Goal: Task Accomplishment & Management: Complete application form

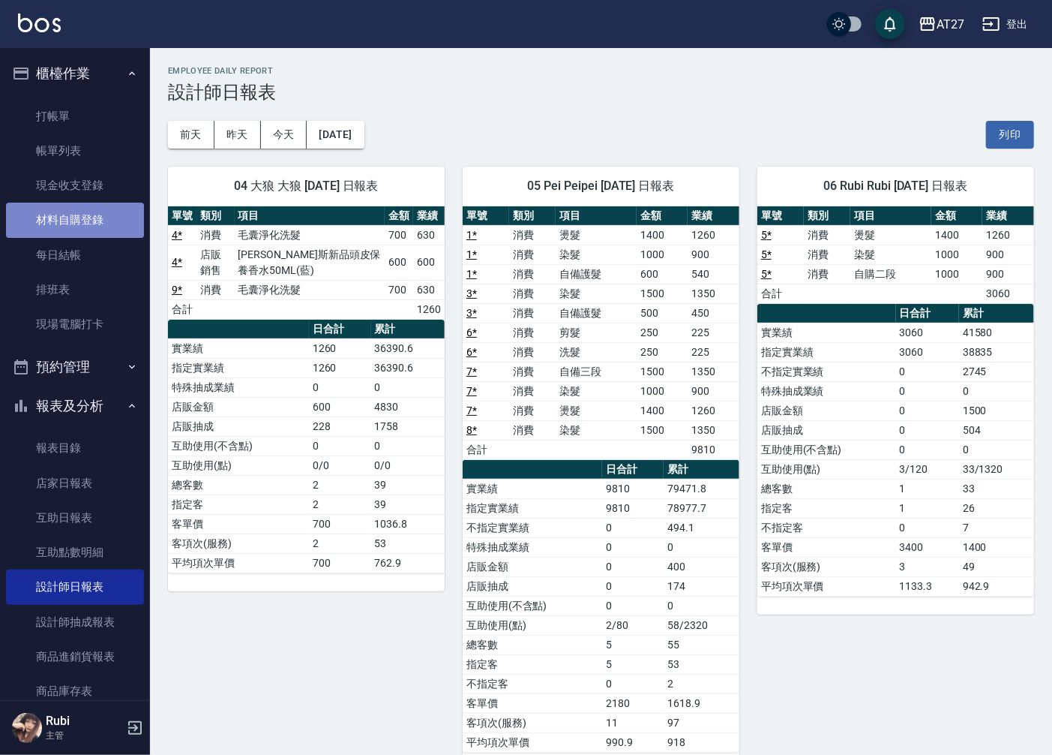
click at [96, 216] on link "材料自購登錄" at bounding box center [75, 220] width 138 height 35
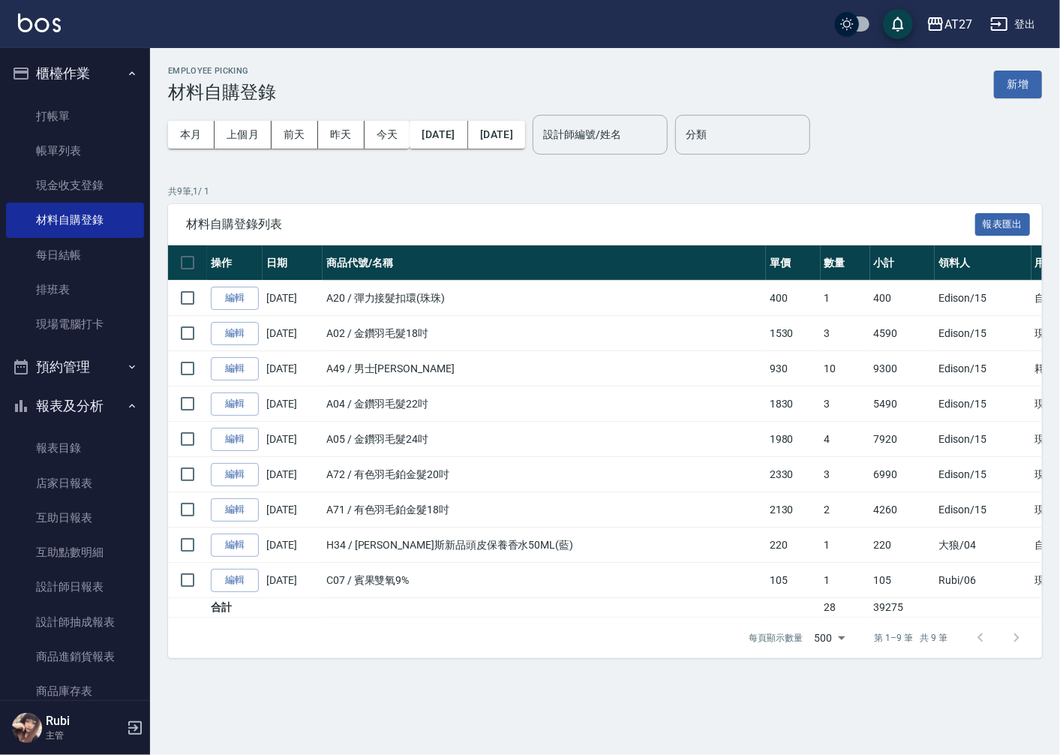
click at [1028, 98] on div "Employee Picking 材料自購登錄 新增" at bounding box center [605, 84] width 874 height 37
click at [1028, 88] on button "新增" at bounding box center [1018, 85] width 48 height 28
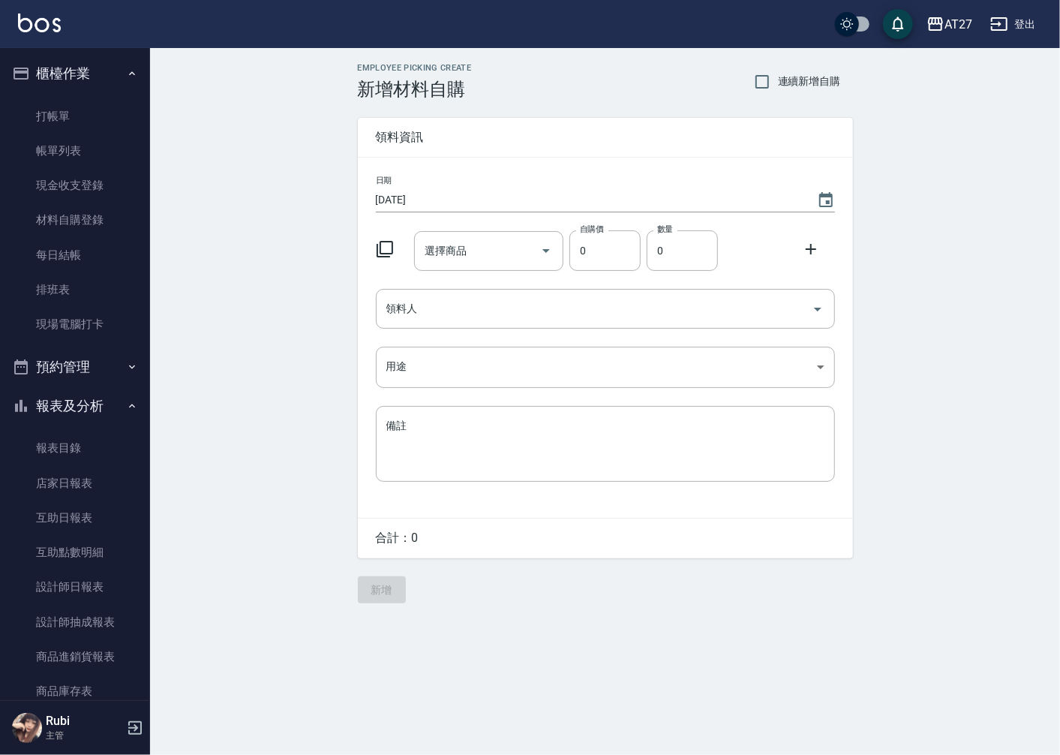
click at [505, 274] on div "日期 [DATE] 選擇商品 選擇商品 自購價 0 自購價 數量 0 數量 領料人 領料人 用途 ​ 用途 備註 x 備註" at bounding box center [605, 338] width 495 height 360
click at [505, 264] on div "選擇商品" at bounding box center [488, 251] width 149 height 40
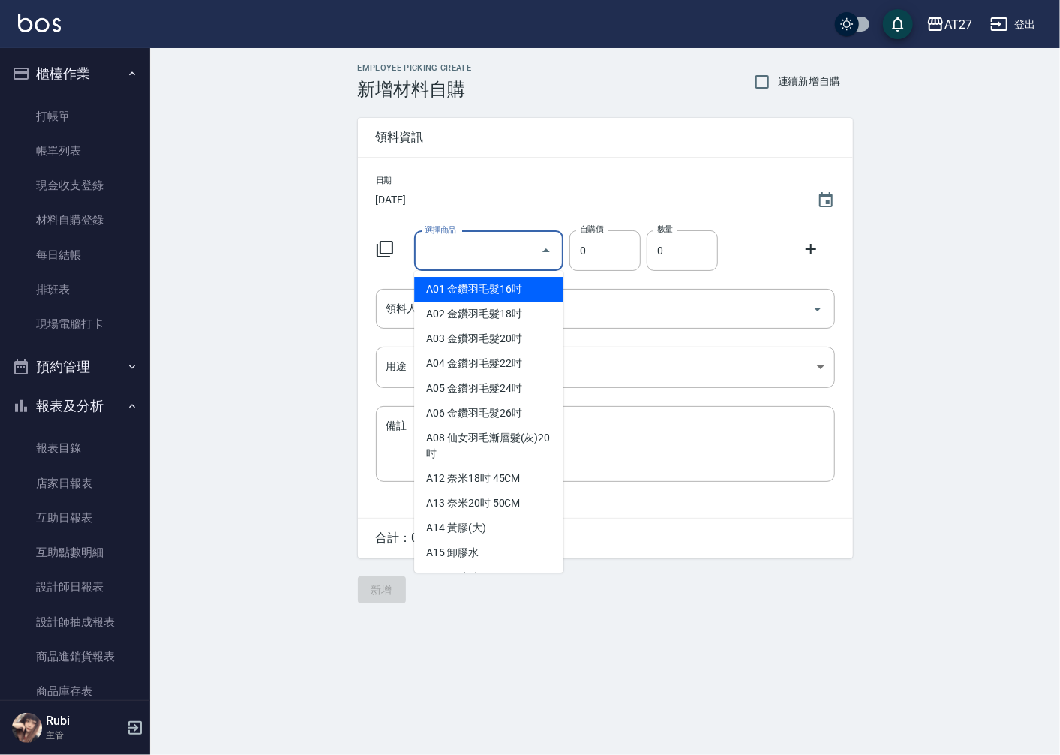
type input "金鑽羽毛髮16吋"
type input "1380"
type input "1"
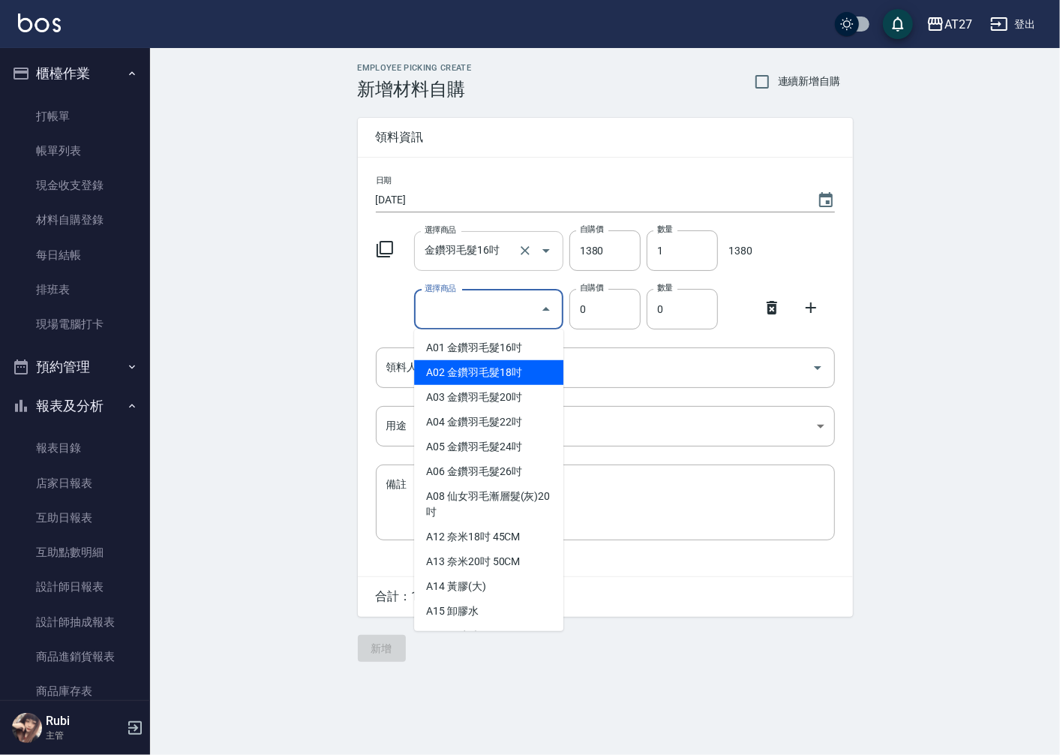
type input "金鑽羽毛髮18吋"
type input "1530"
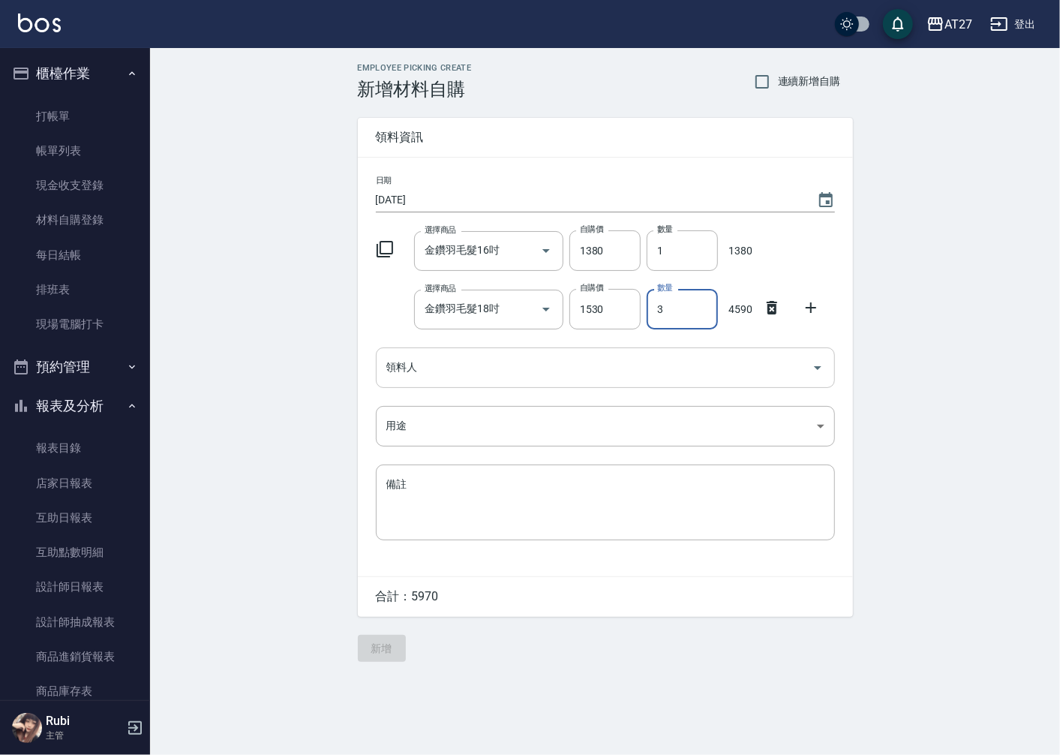
type input "3"
click at [497, 378] on input "領料人" at bounding box center [594, 367] width 423 height 26
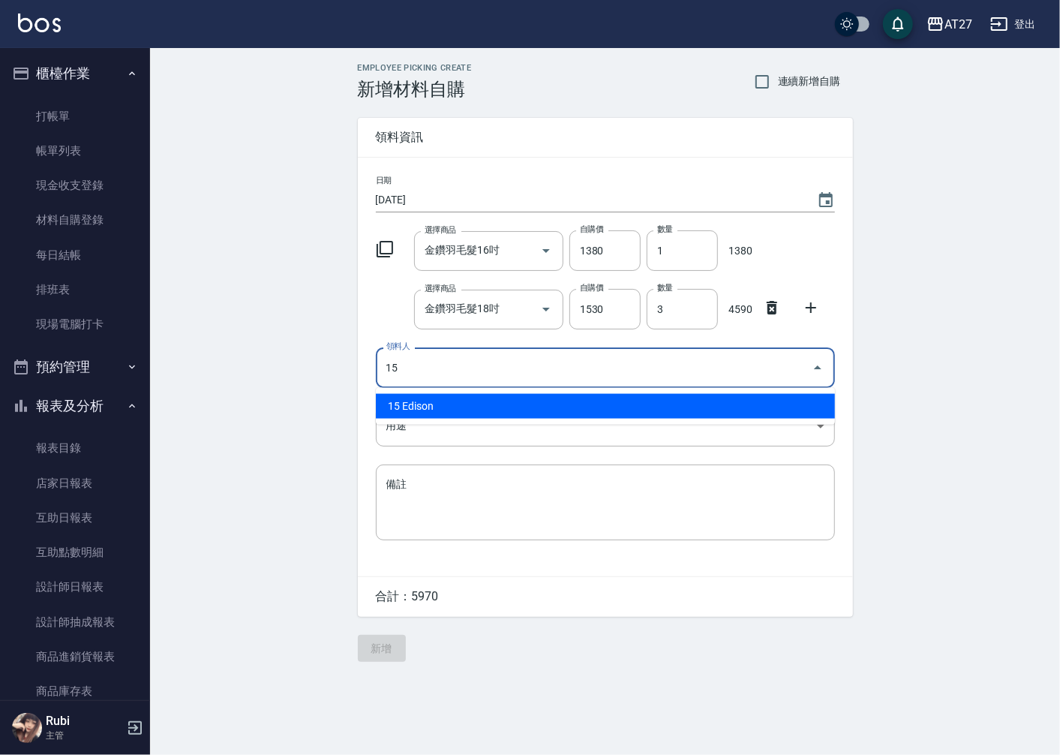
type input "15 Edison"
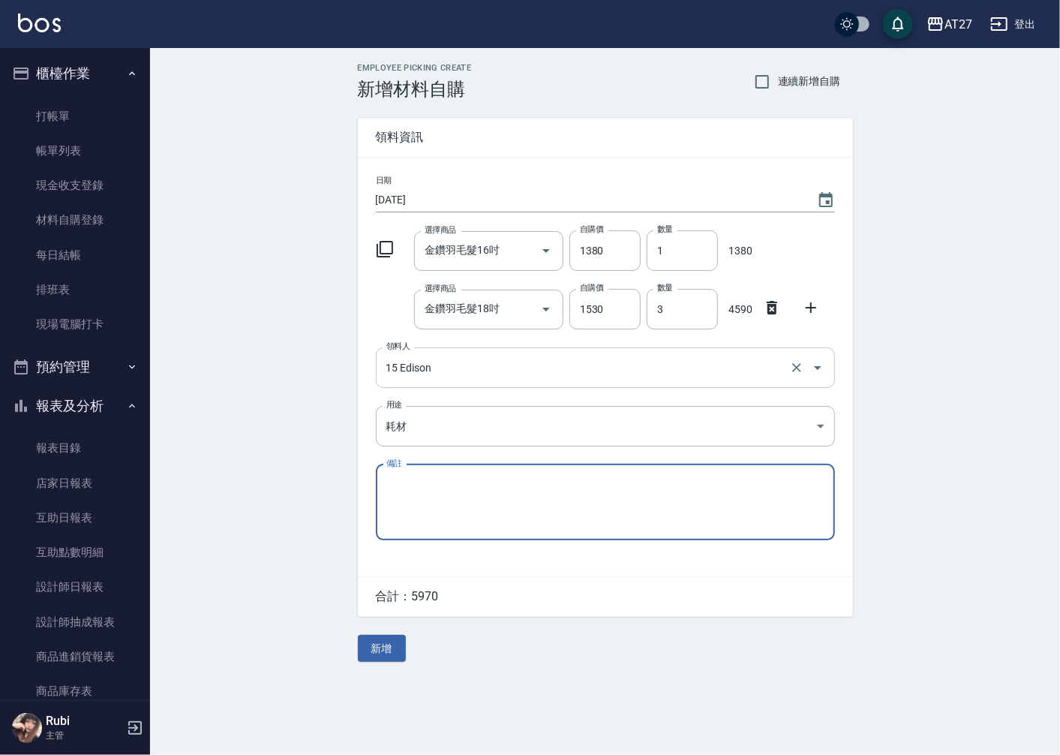
type input "耗材"
click at [365, 653] on button "新增" at bounding box center [382, 649] width 48 height 28
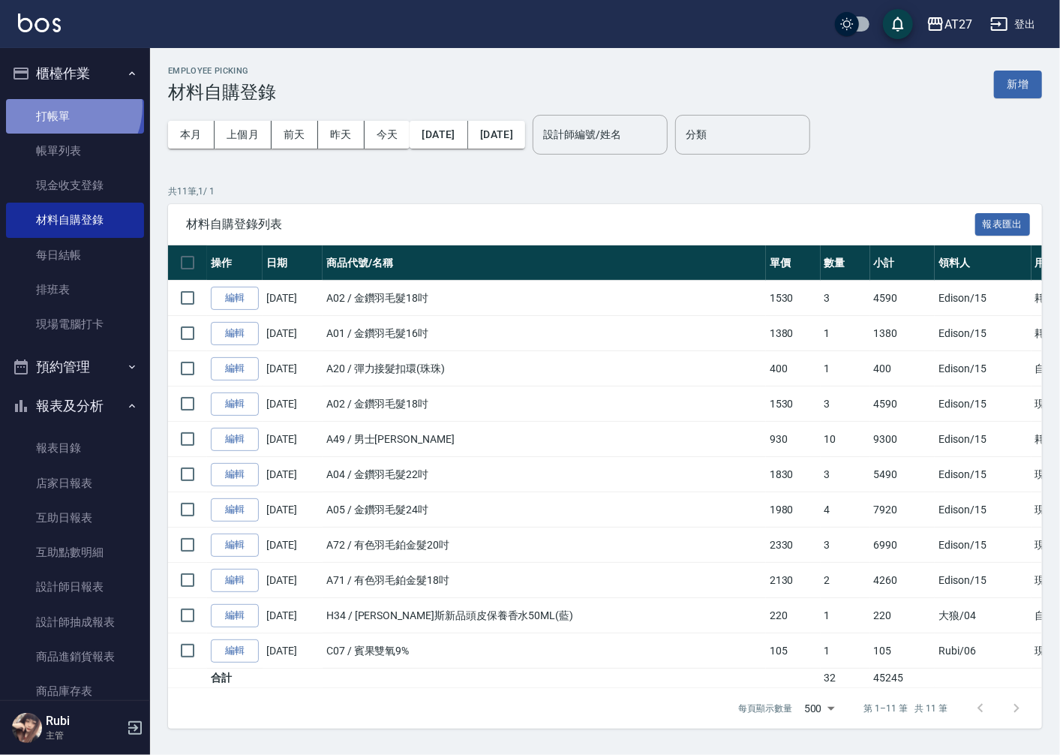
click at [61, 106] on link "打帳單" at bounding box center [75, 116] width 138 height 35
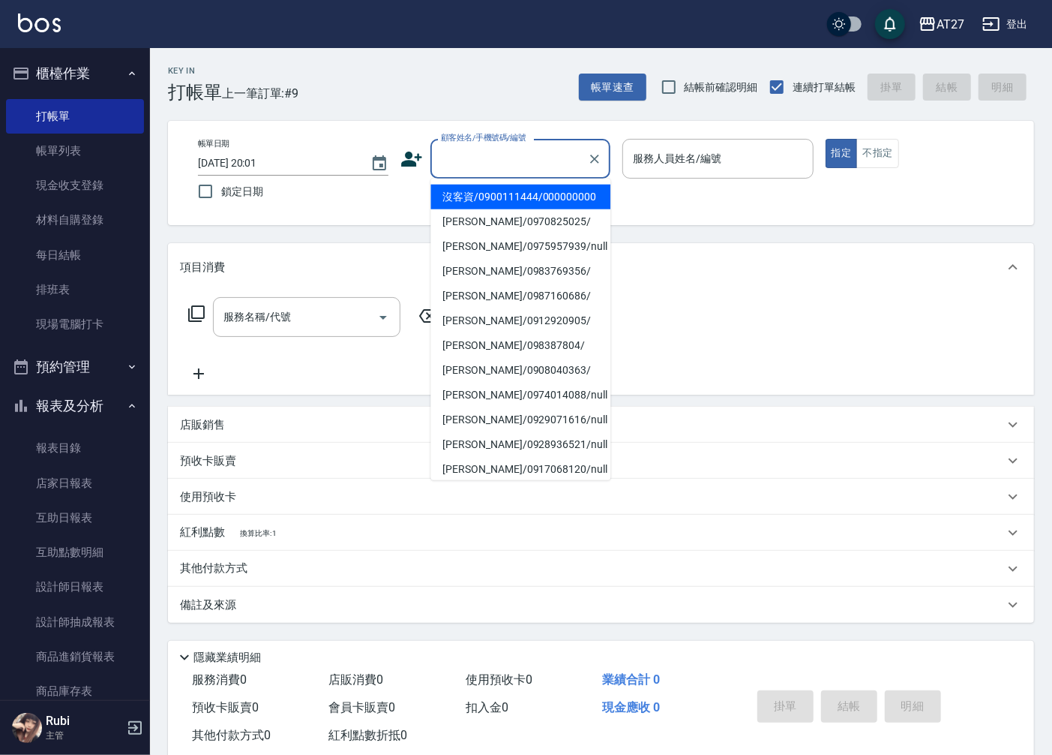
click at [452, 160] on input "顧客姓名/手機號碼/編號" at bounding box center [509, 159] width 144 height 26
drag, startPoint x: 440, startPoint y: 198, endPoint x: 447, endPoint y: 203, distance: 8.1
click at [447, 201] on li "沒客資/0900111444/000000000" at bounding box center [521, 197] width 180 height 25
type input "沒客資/0900111444/000000000"
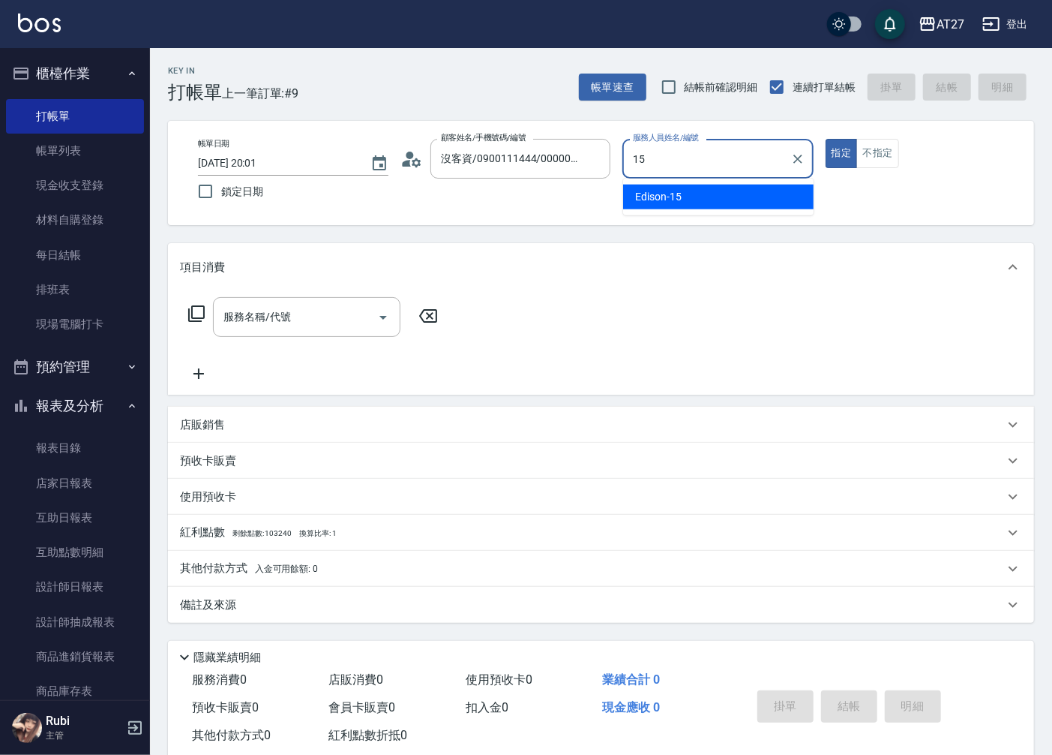
type input "Edison-15"
type button "true"
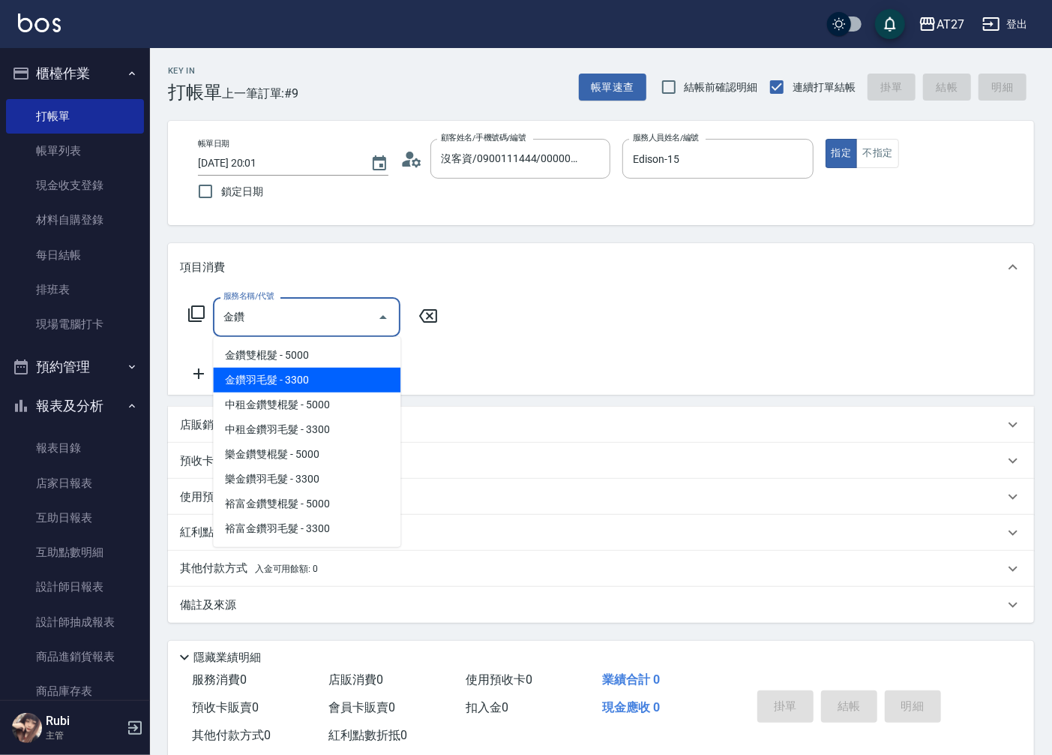
type input "金鑽羽毛髮(719)"
type input "330"
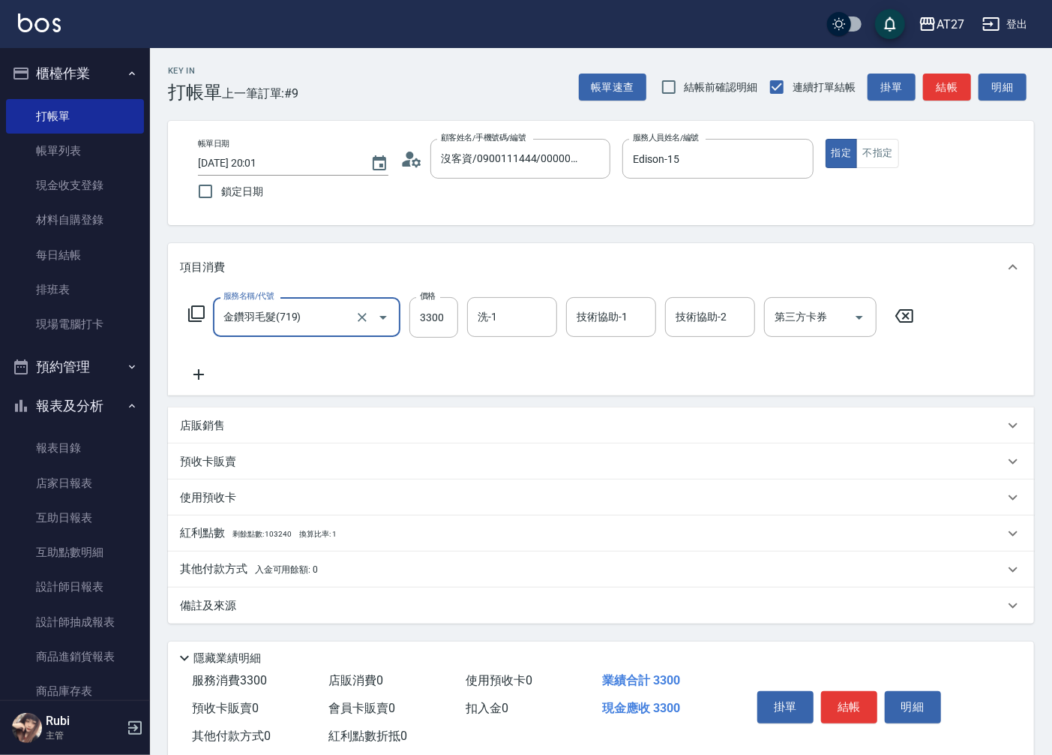
type input "金鑽羽毛髮(719)"
type input "1"
type input "0"
type input "104"
type input "10"
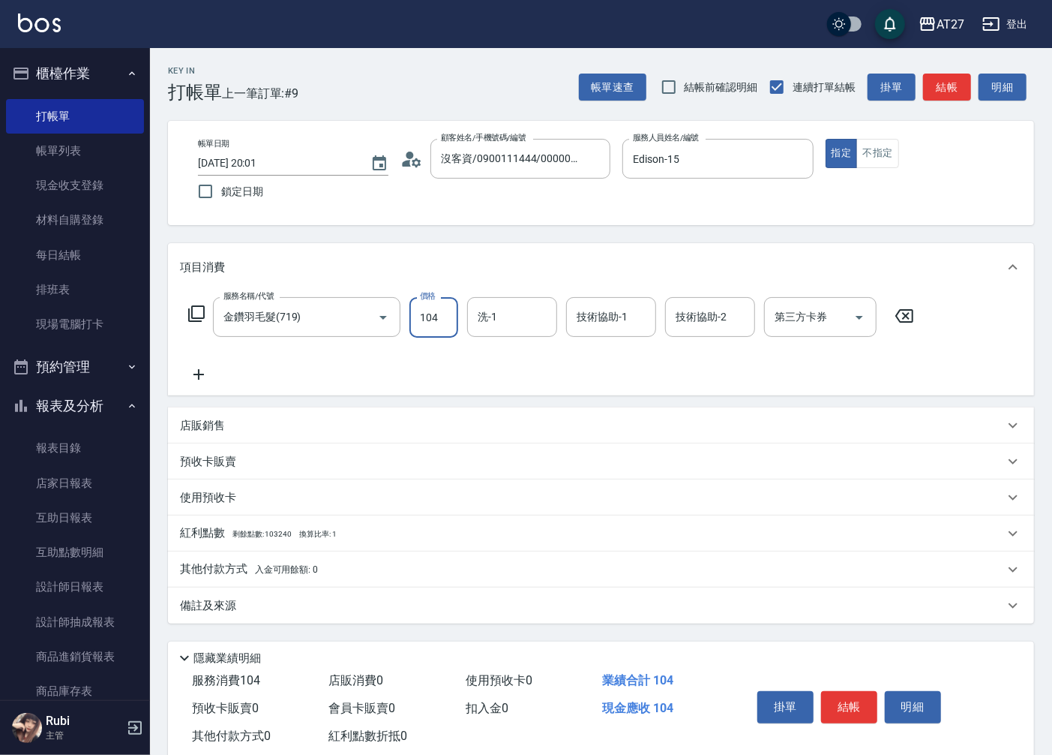
type input "1046"
type input "1040"
type input "10460"
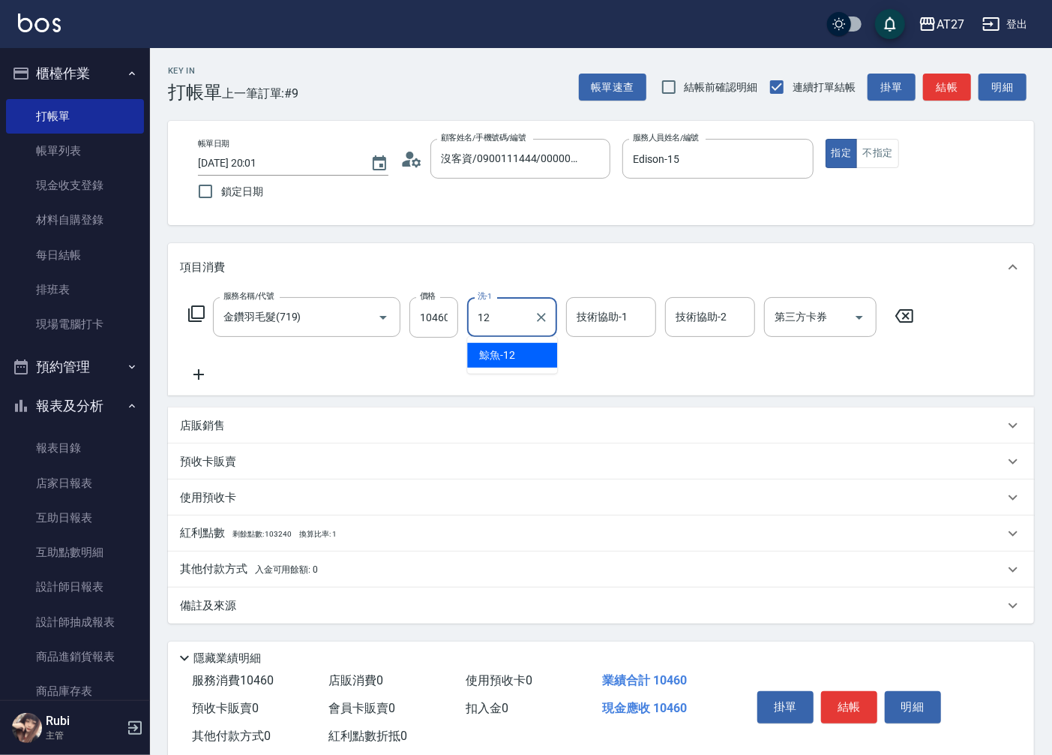
type input "鯨魚-12"
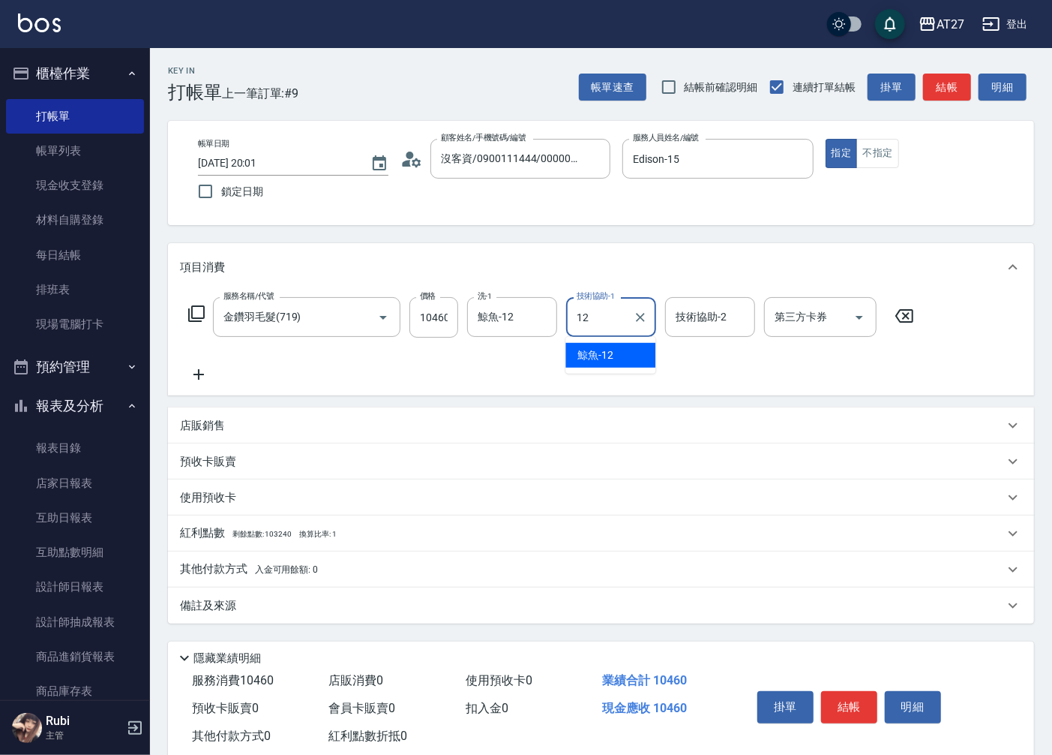
type input "鯨魚-12"
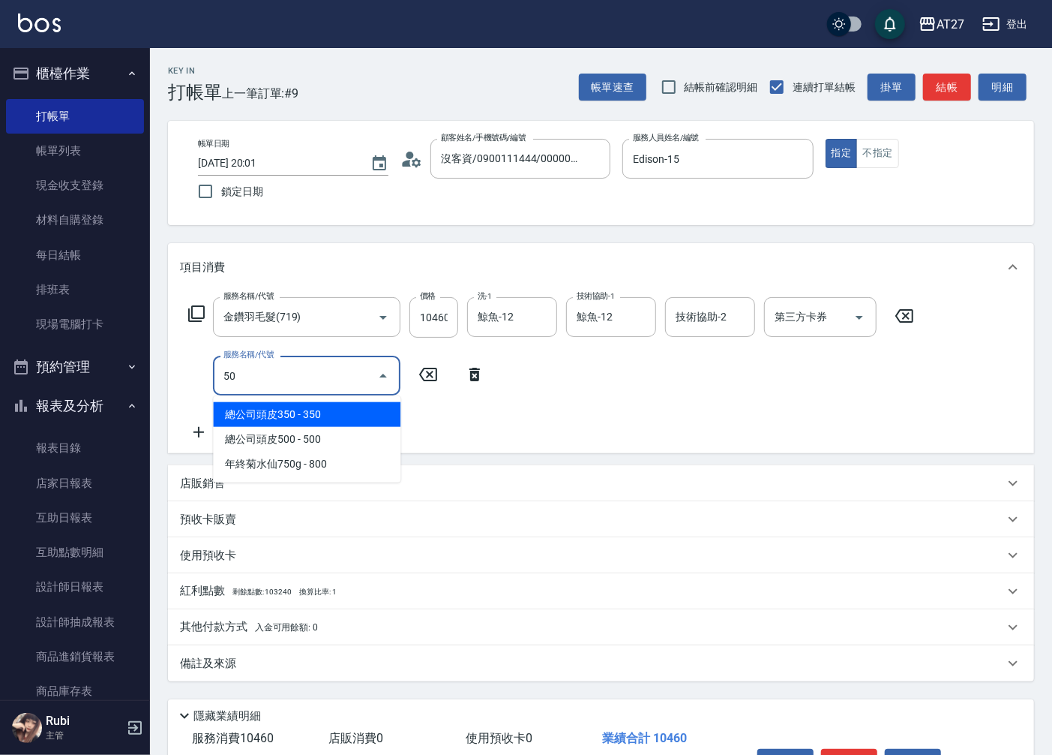
type input "501"
type input "1140"
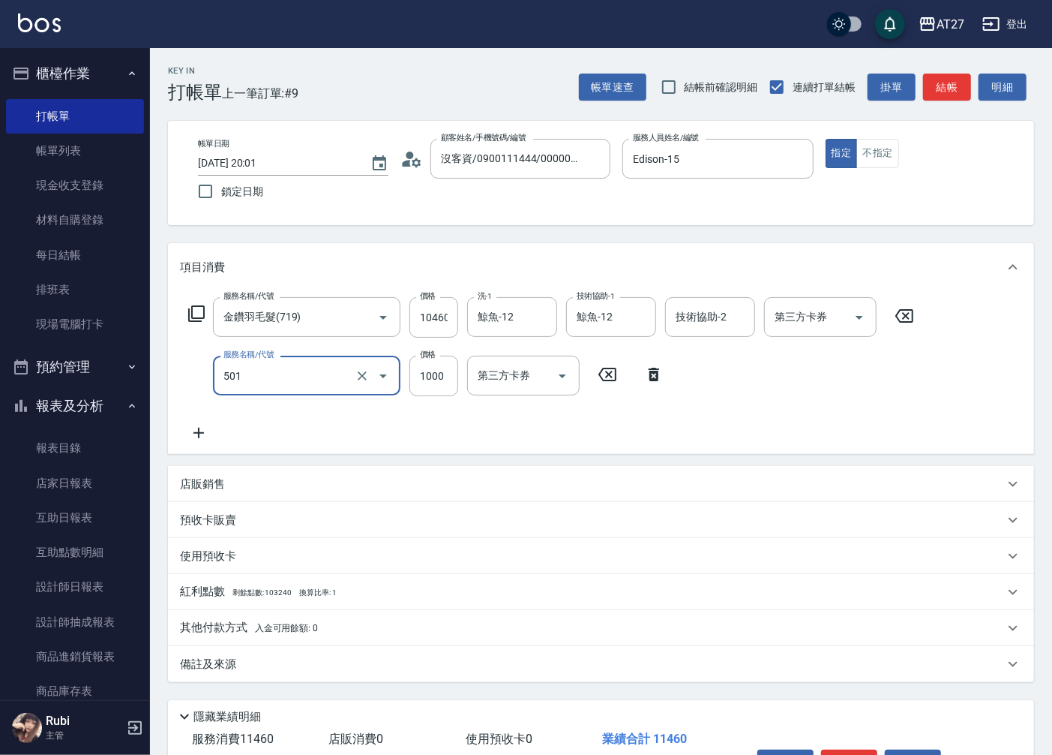
type input "染髮(501)"
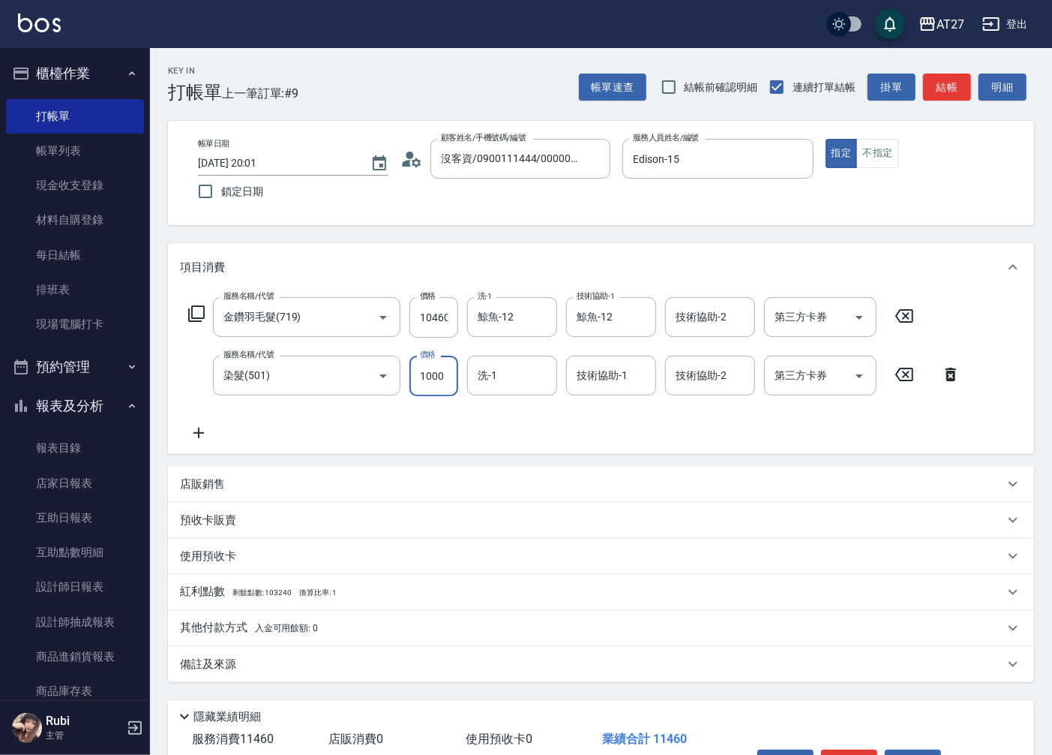
type input "1040"
type input "200"
type input "1240"
type input "2000"
type input "鯨魚-12"
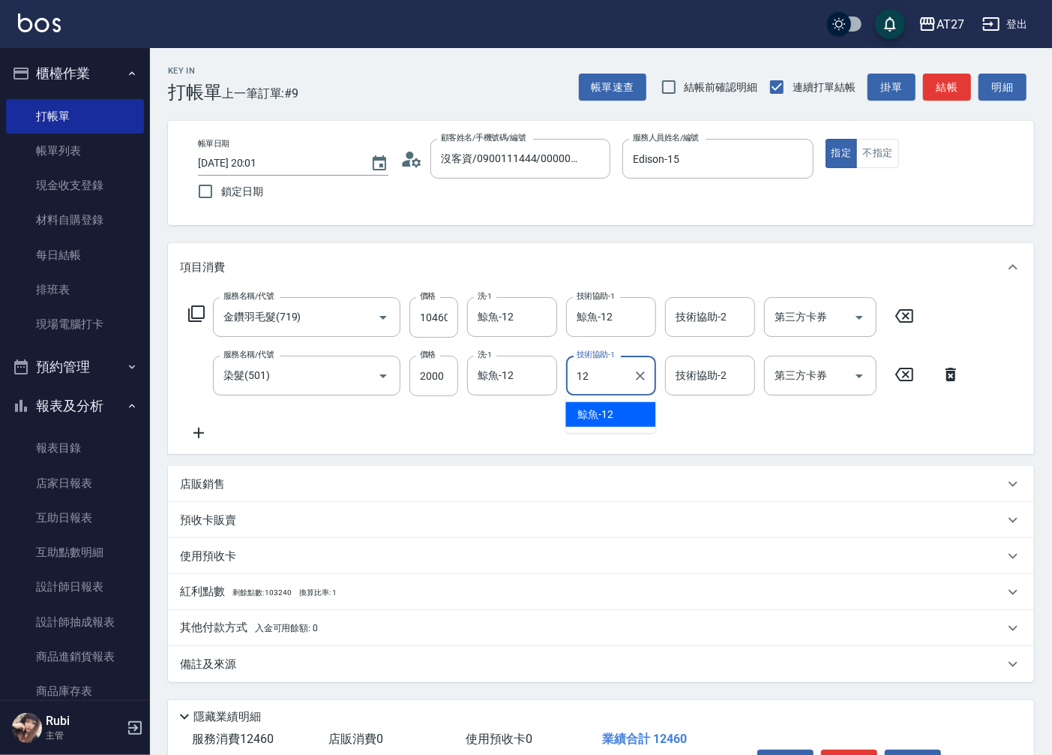
type input "鯨魚-12"
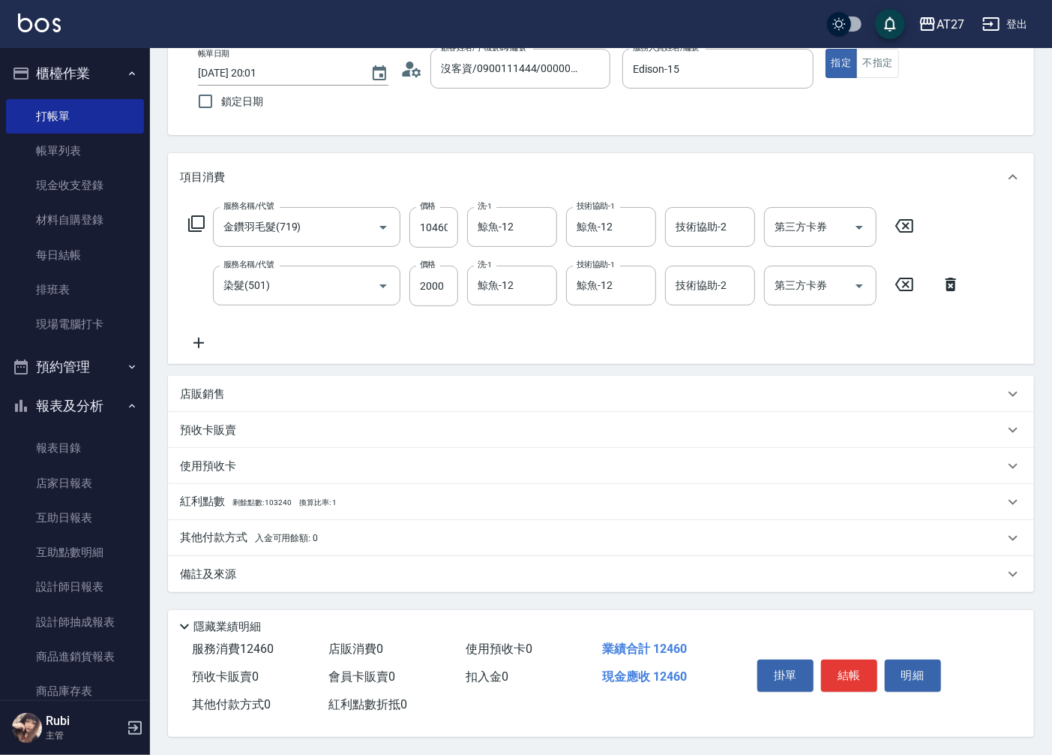
click at [310, 535] on span "入金可用餘額: 0" at bounding box center [287, 538] width 64 height 11
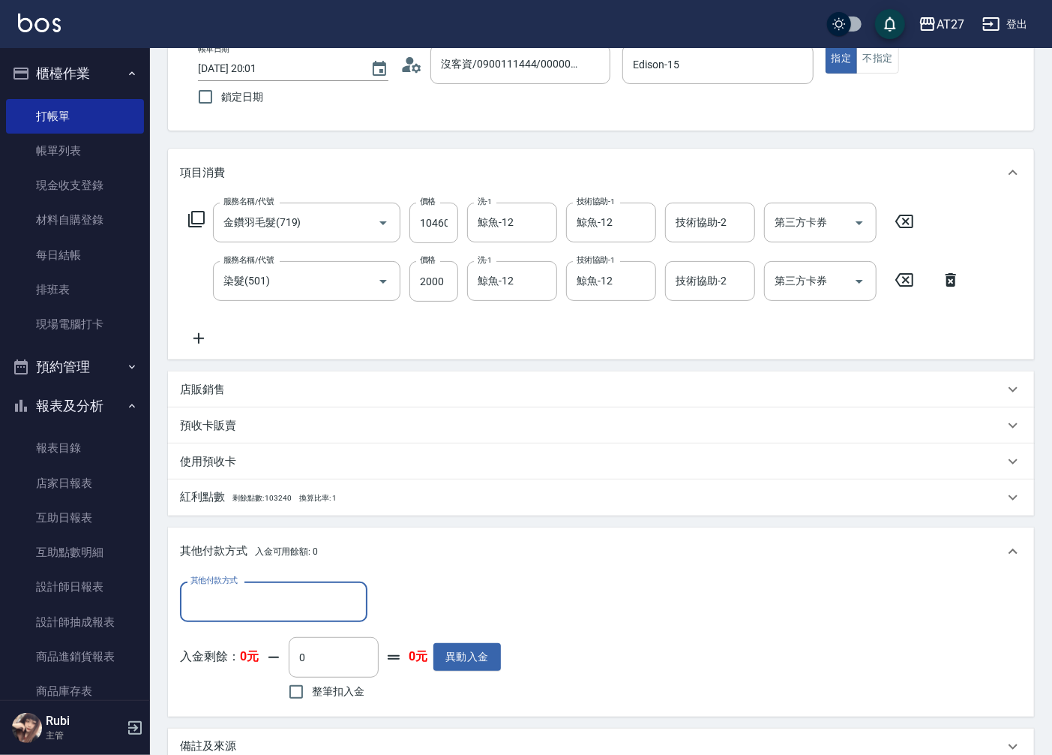
scroll to position [0, 0]
click at [287, 588] on input "其他付款方式" at bounding box center [274, 601] width 174 height 26
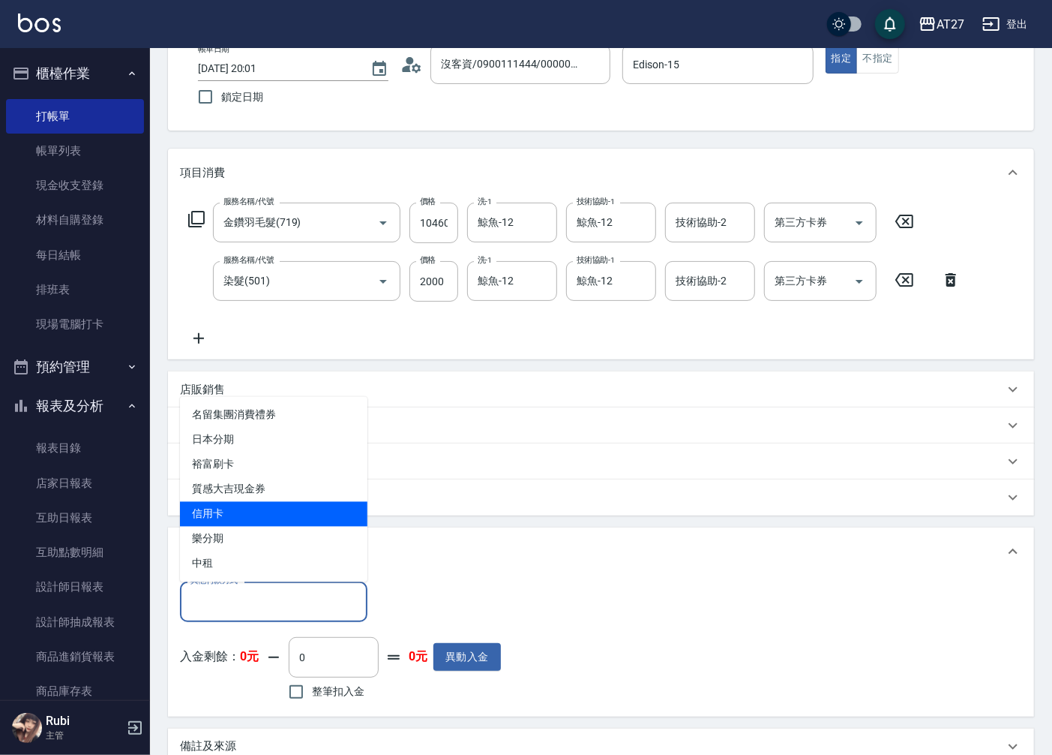
click at [263, 509] on span "信用卡" at bounding box center [274, 514] width 188 height 25
type input "信用卡"
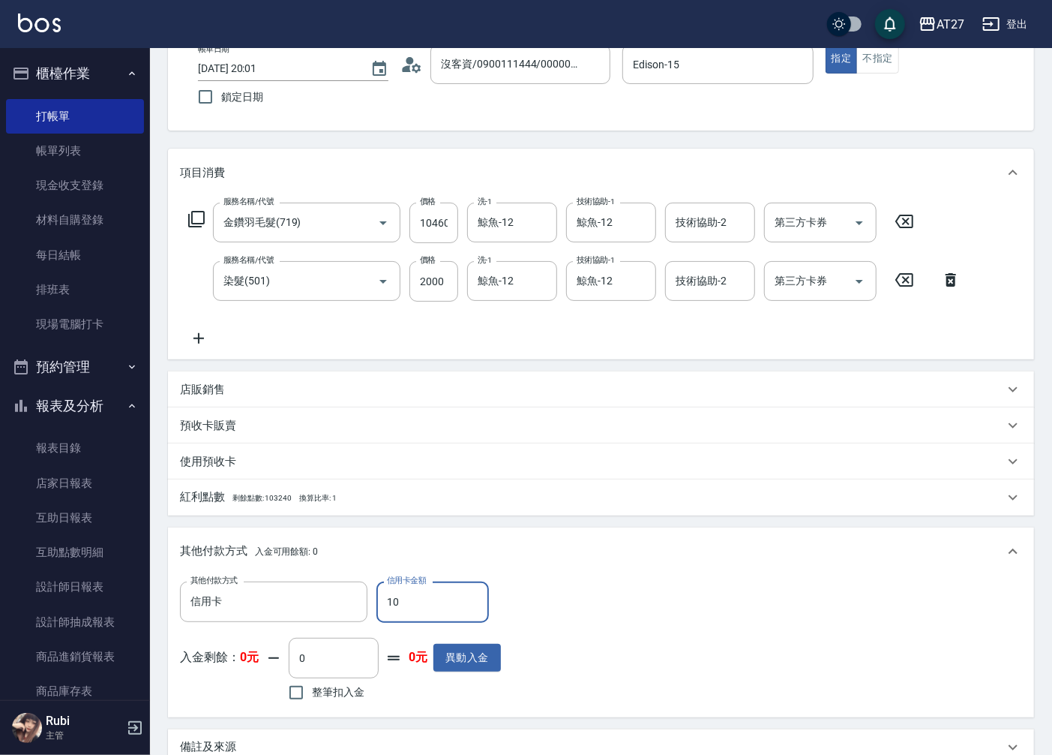
type input "120"
type input "1230"
type input "1240"
type input "1120"
type input "12460"
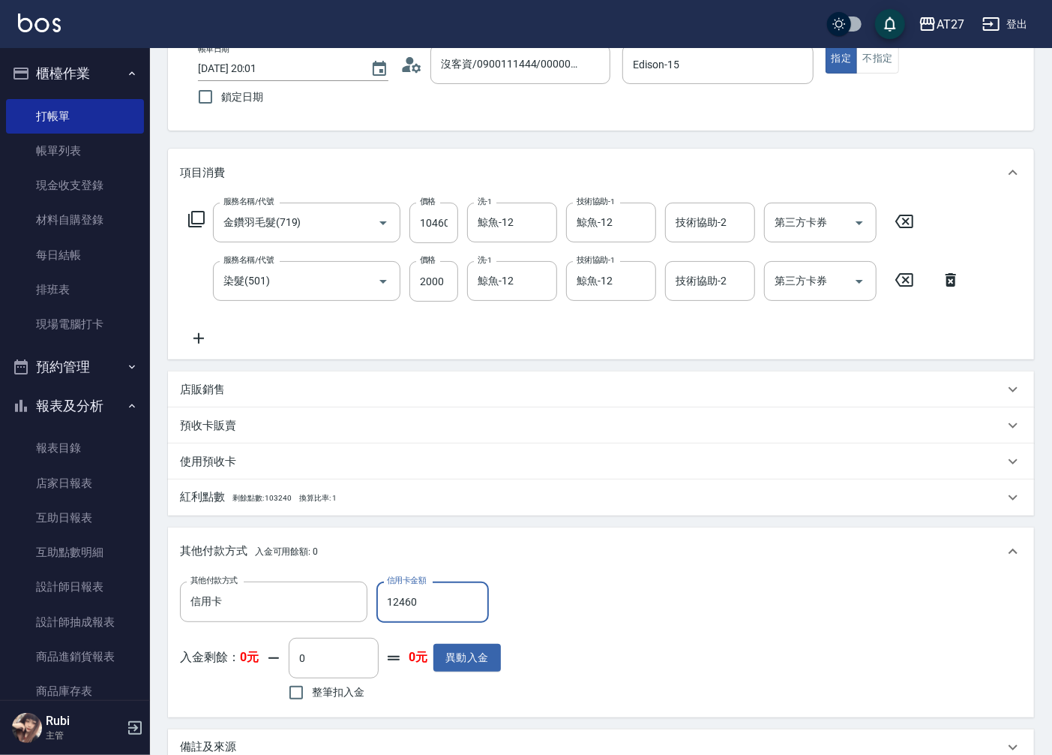
type input "0"
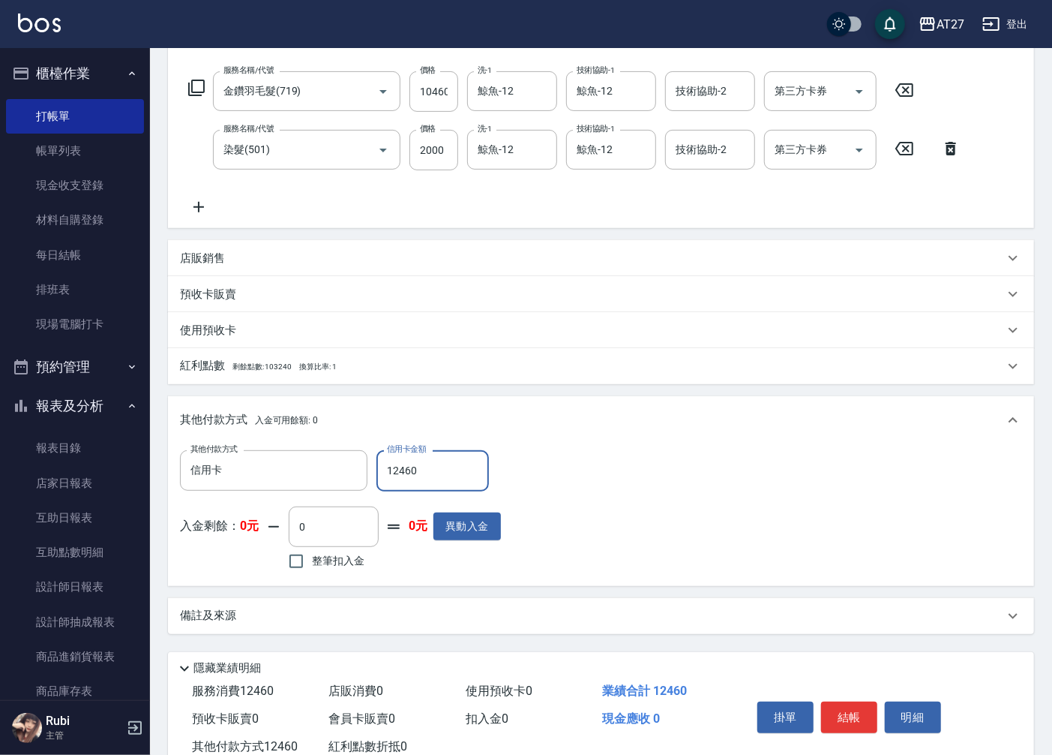
scroll to position [272, 0]
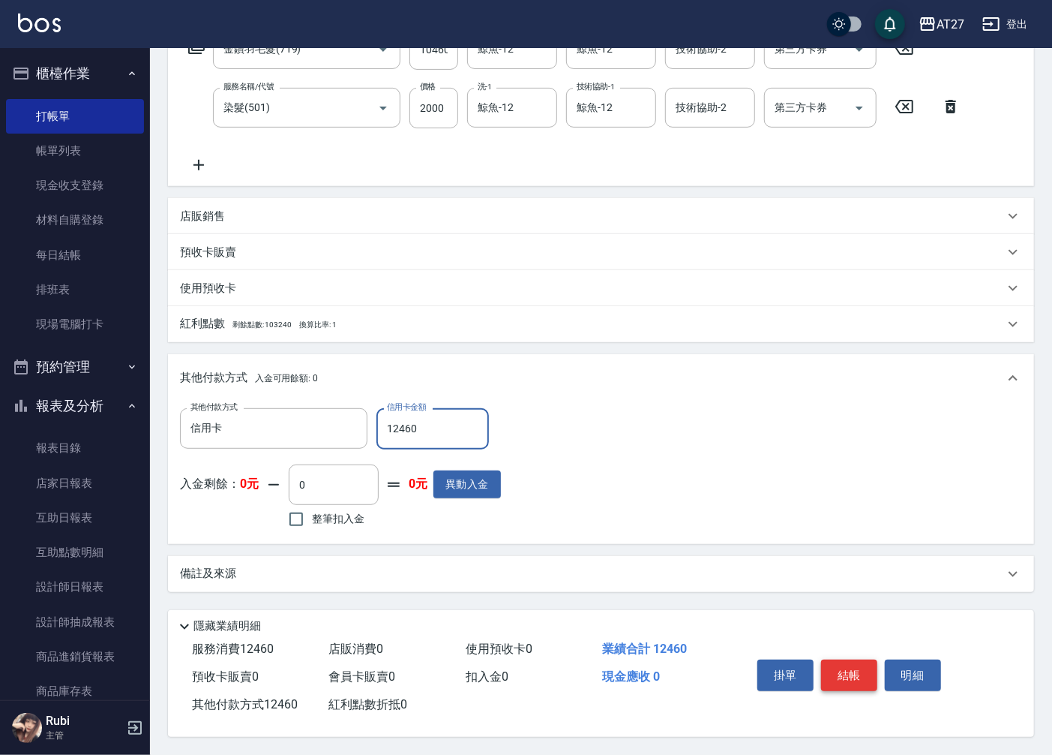
type input "12460"
click at [827, 677] on button "結帳" at bounding box center [849, 675] width 56 height 32
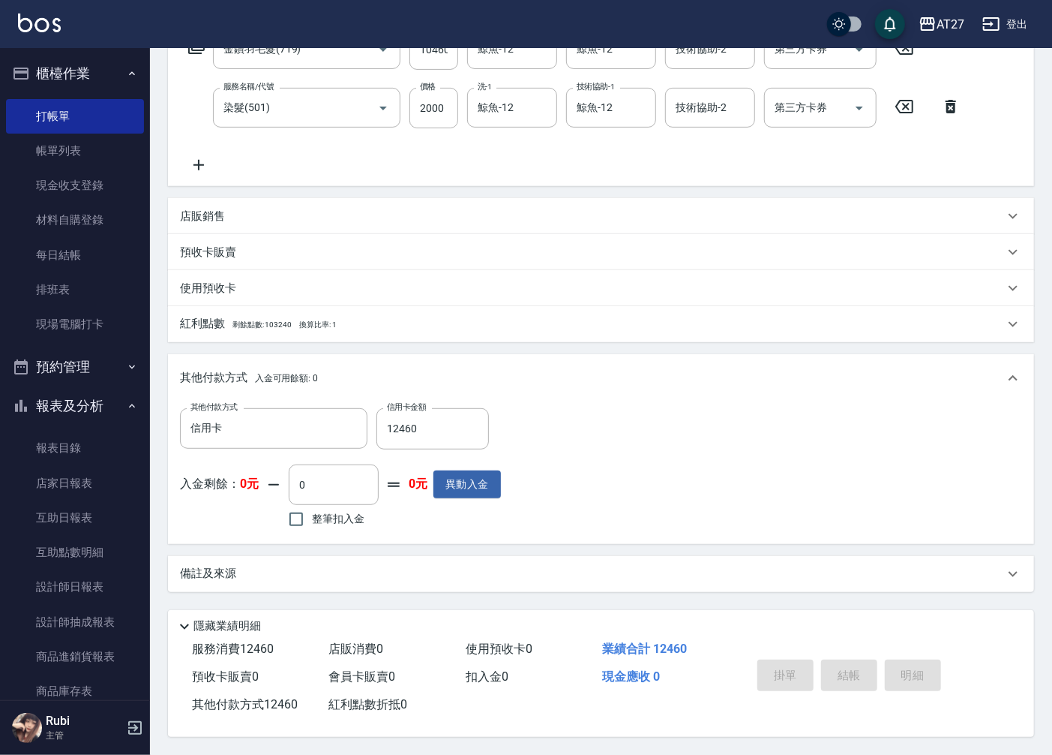
type input "[DATE] 20:02"
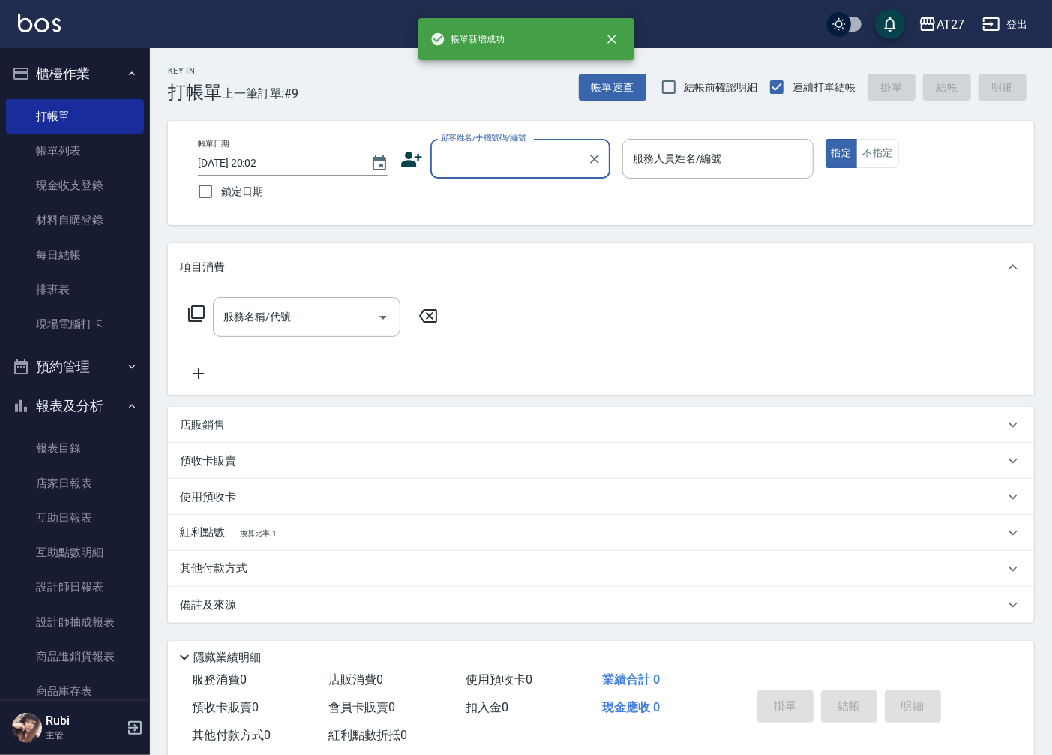
scroll to position [0, 0]
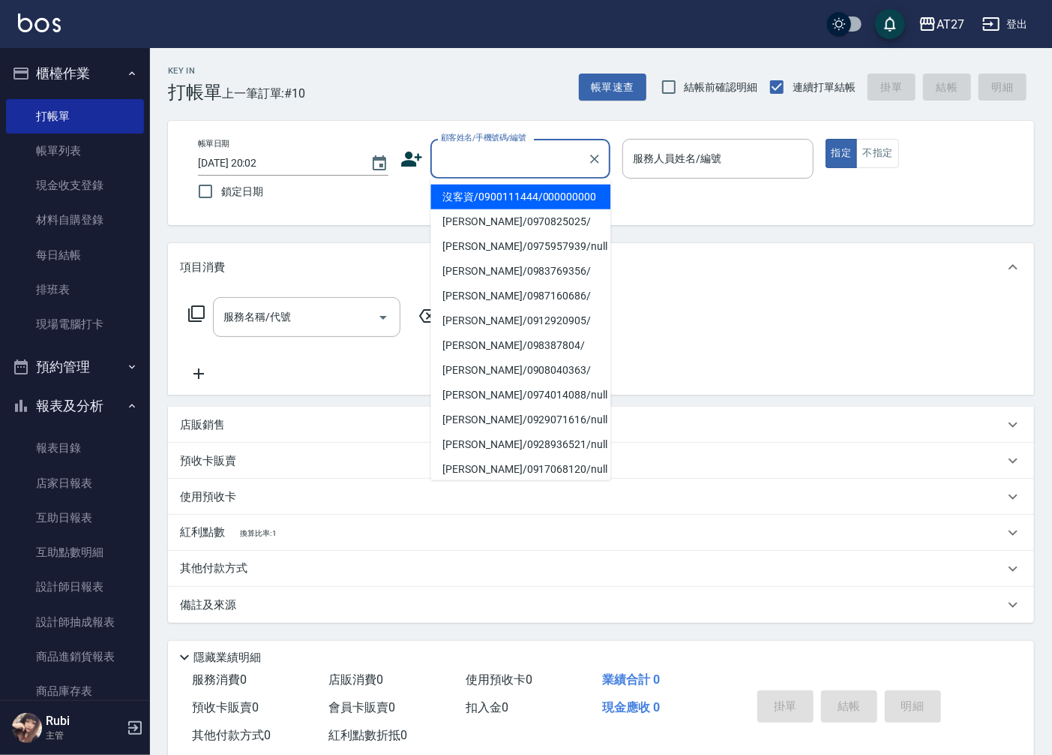
click at [530, 158] on input "顧客姓名/手機號碼/編號" at bounding box center [509, 159] width 144 height 26
click at [518, 199] on li "沒客資/0900111444/000000000" at bounding box center [521, 197] width 180 height 25
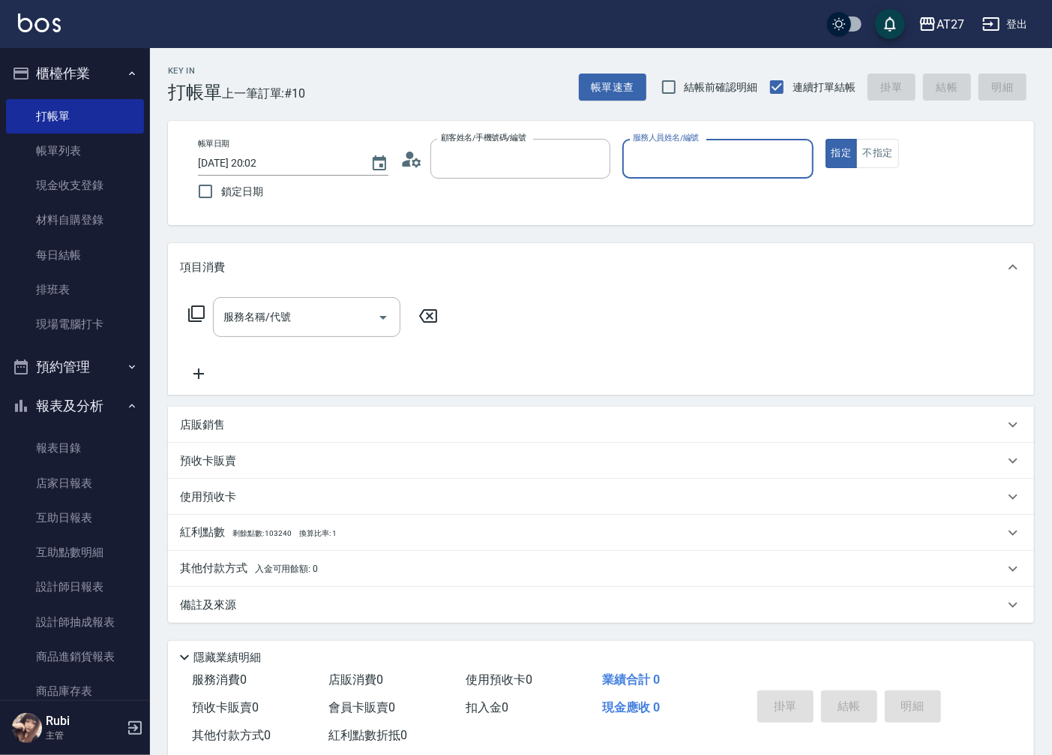
type input "沒客資/0900111444/000000000"
type input "Edison-15"
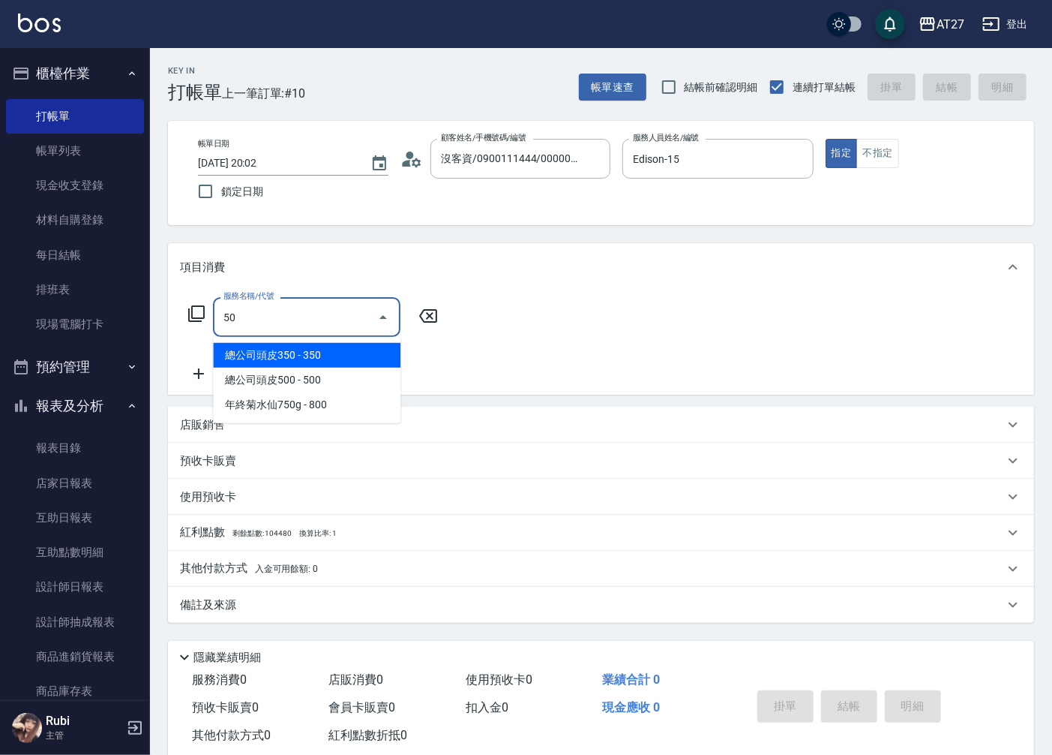
type input "501"
type input "100"
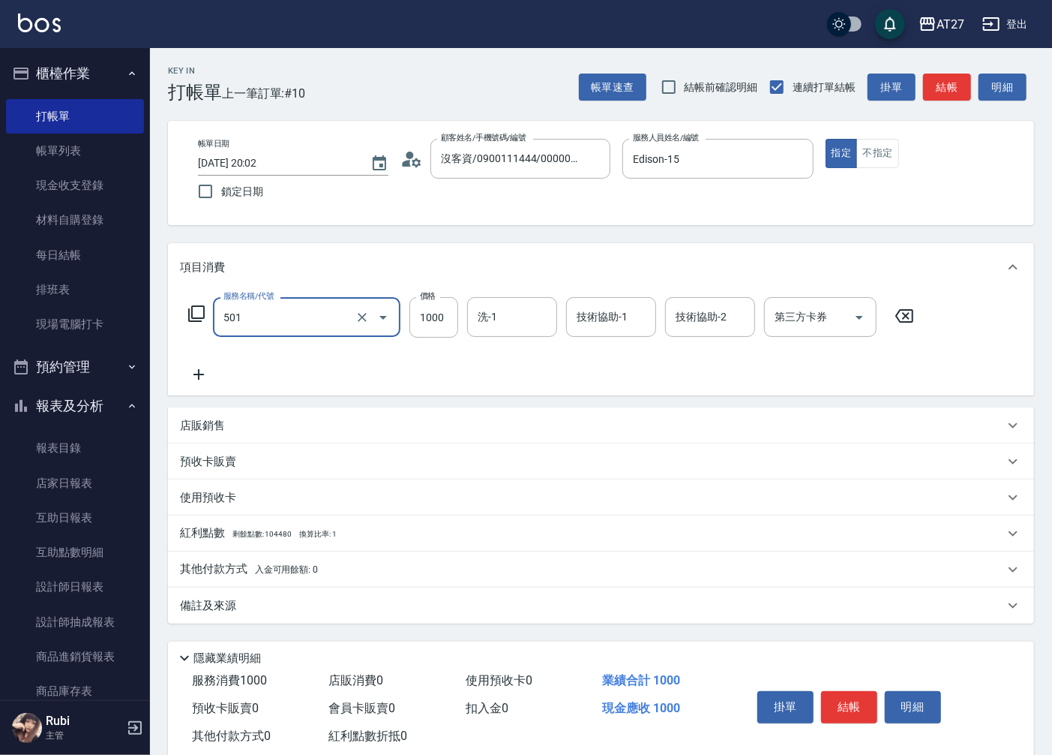
type input "染髮(501)"
type input "2"
type input "0"
type input "200"
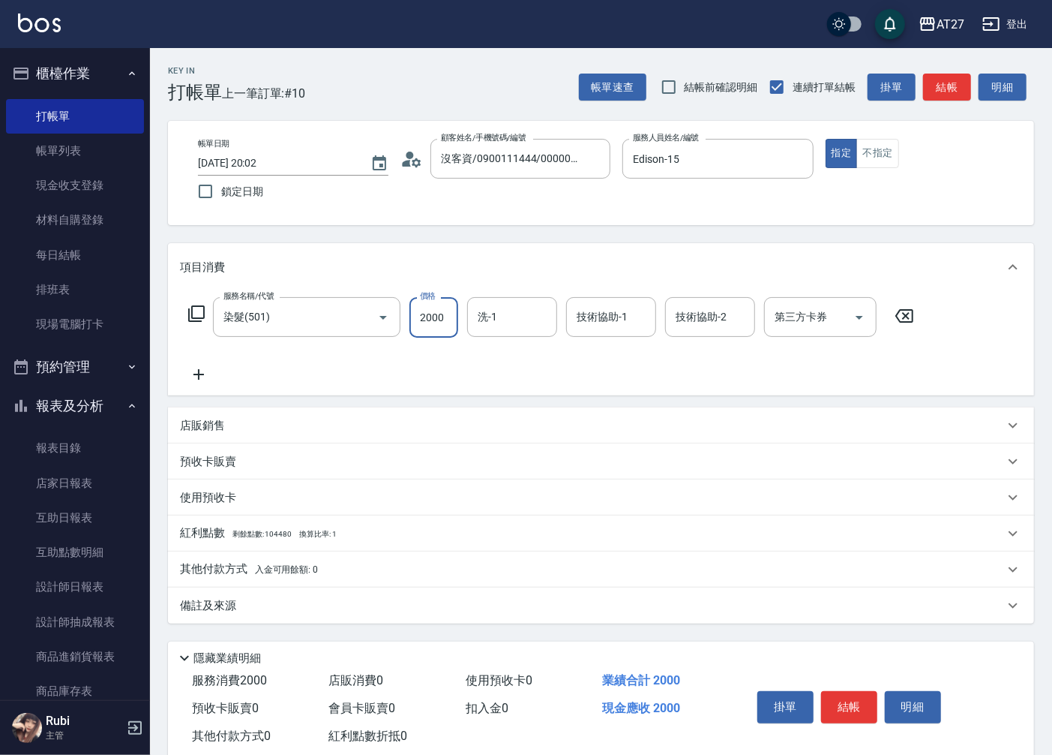
type input "2000"
type input "vivi-13"
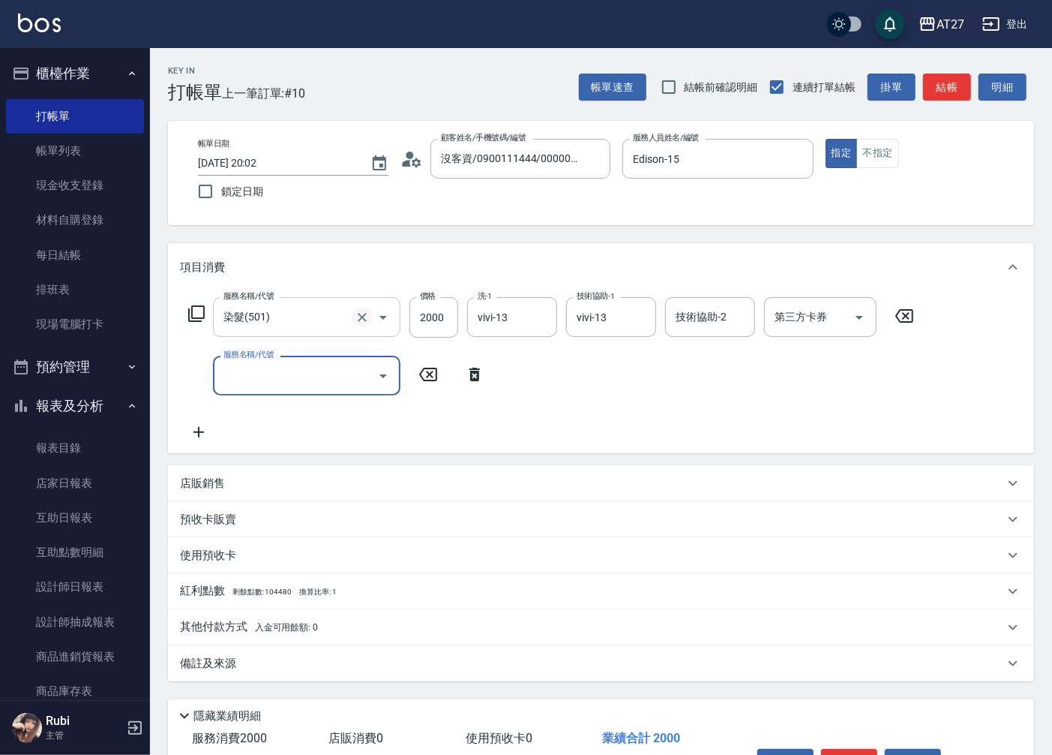
click at [365, 317] on icon "Clear" at bounding box center [362, 317] width 15 height 15
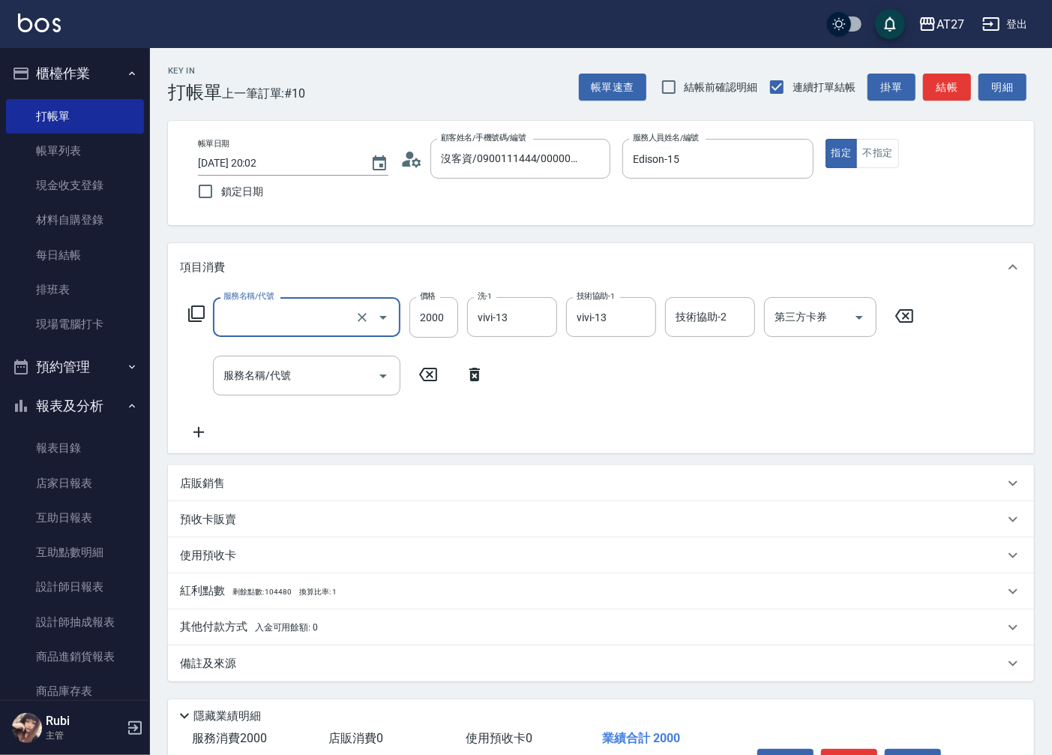
type input "1"
type input "0"
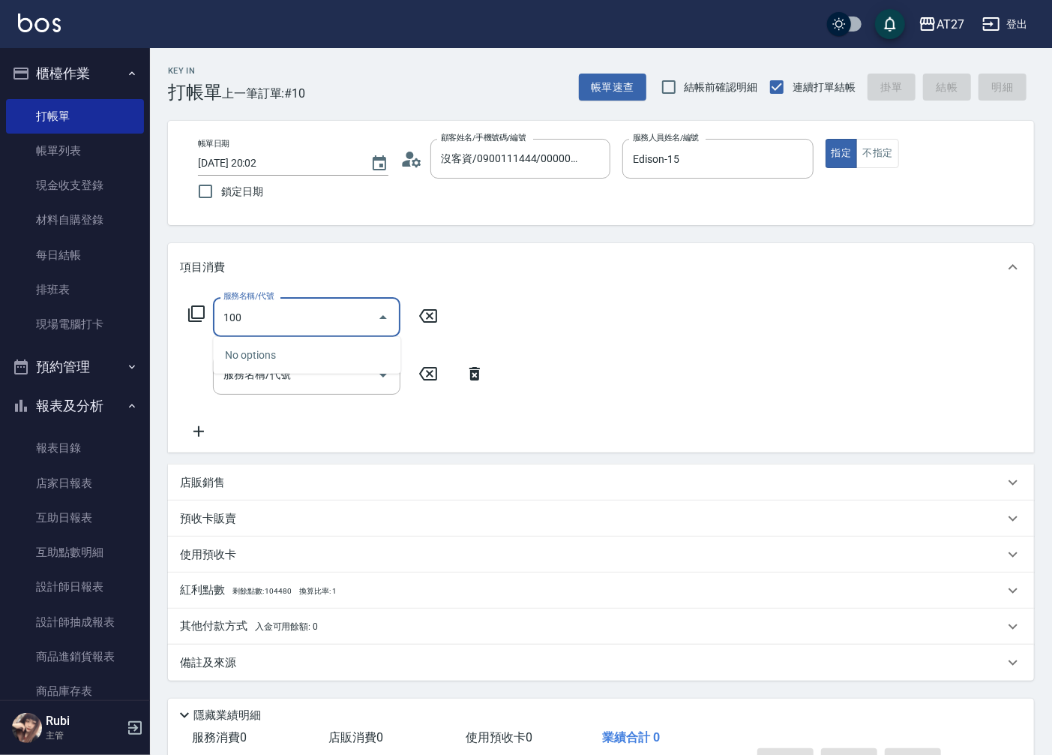
type input "1005"
type input "60"
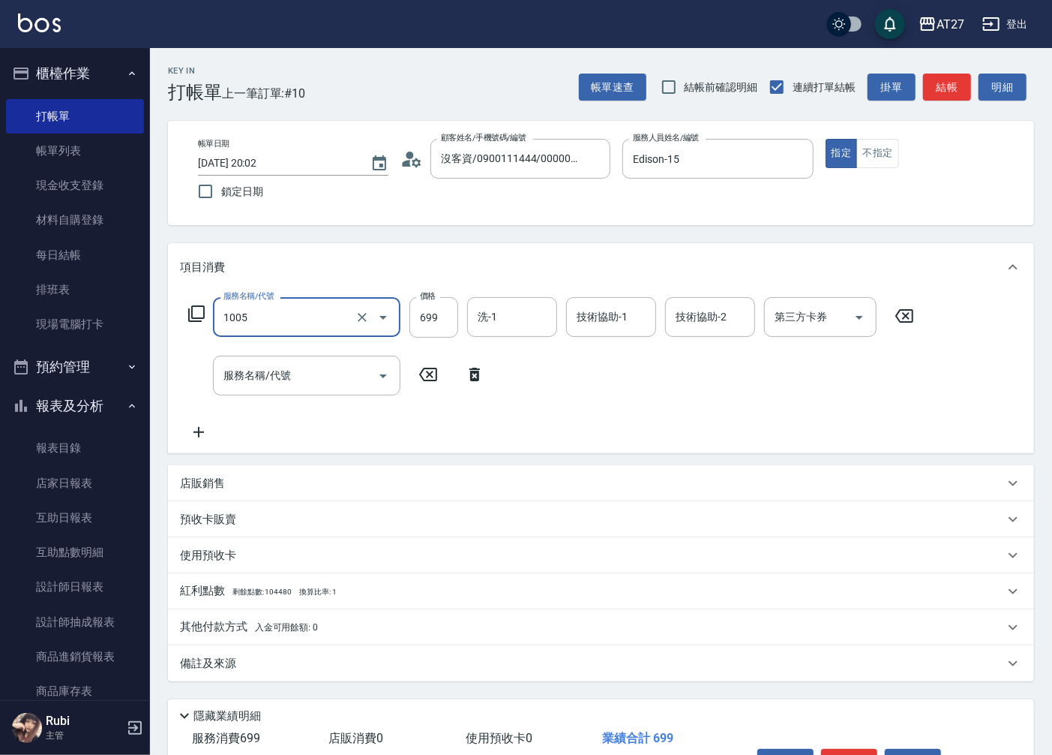
type input "毛囊淨化洗髮(1005)"
type input "1"
type input "0"
type input "100"
type input "10"
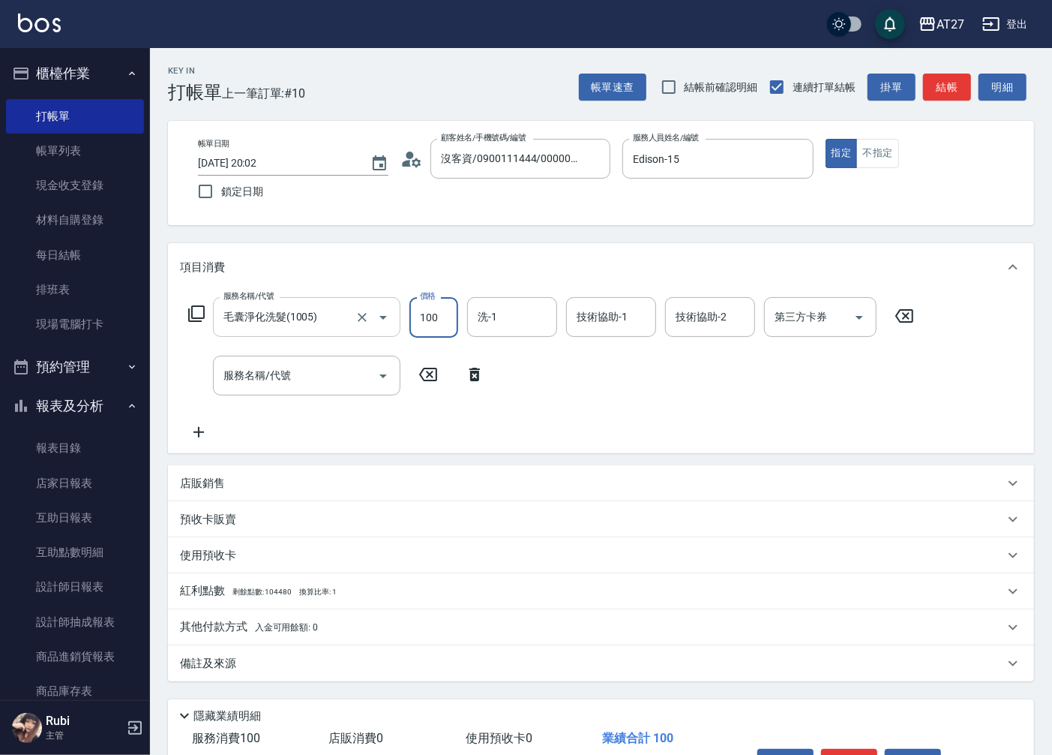
type input "1000"
type input "100"
type input "1000"
type input "vivi-13"
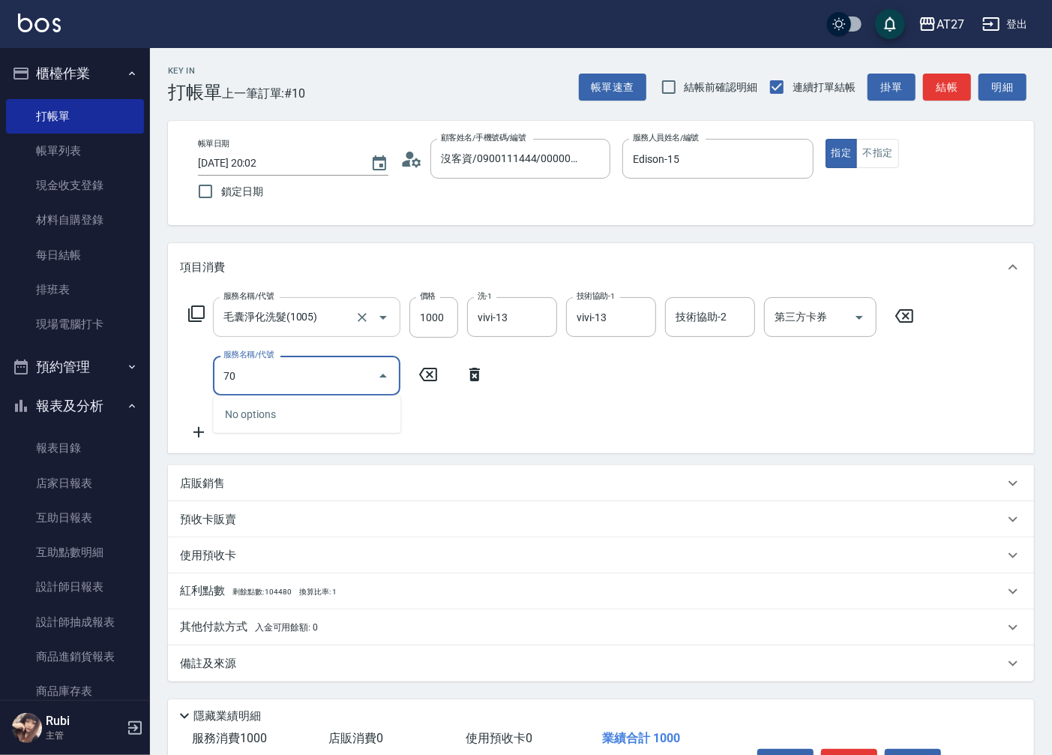
type input "704"
type input "600"
type input "新羽毛鉑金接髮調整(704)"
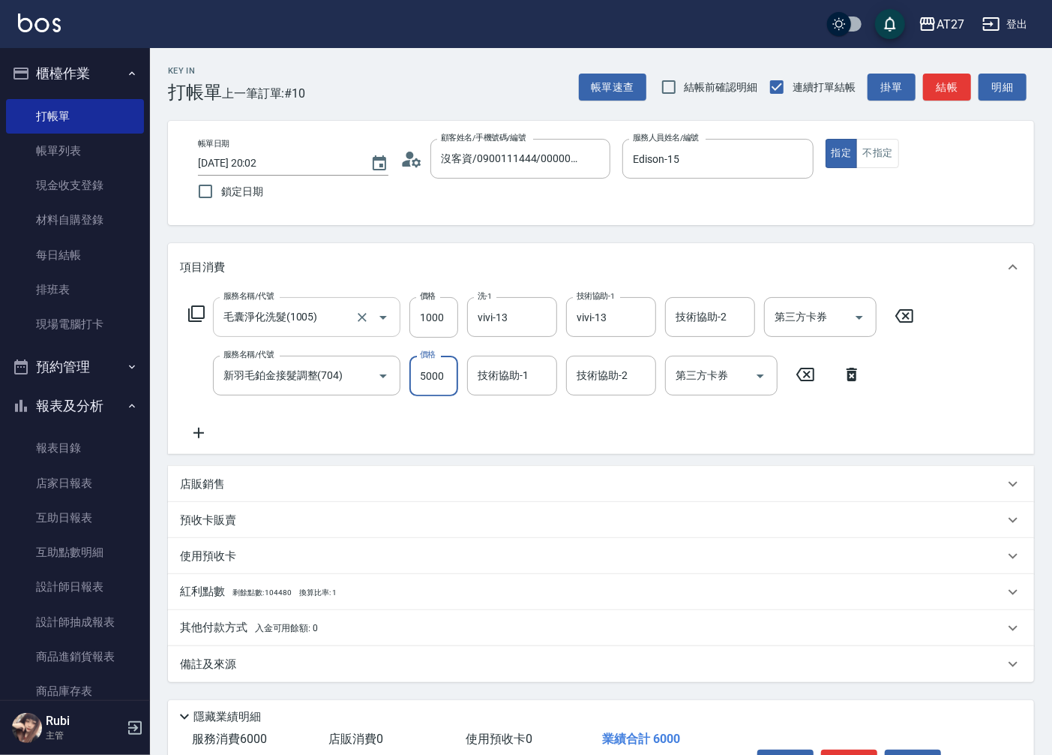
type input "5"
type input "100"
type input "579"
type input "670"
type input "5790"
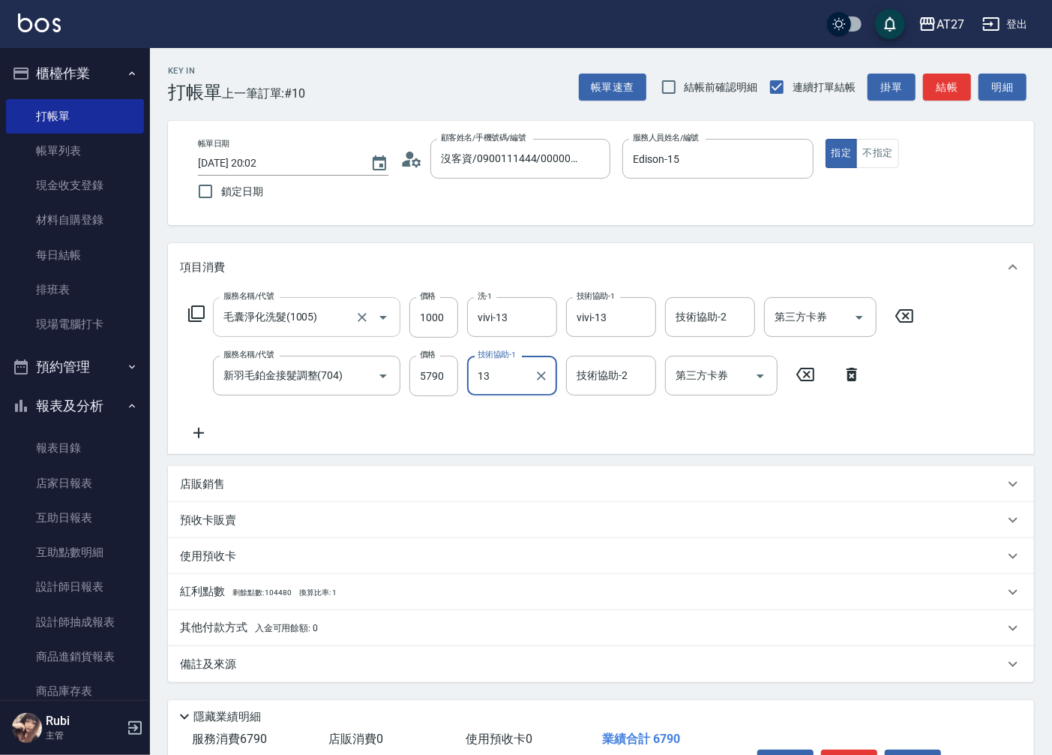
type input "vivi-13"
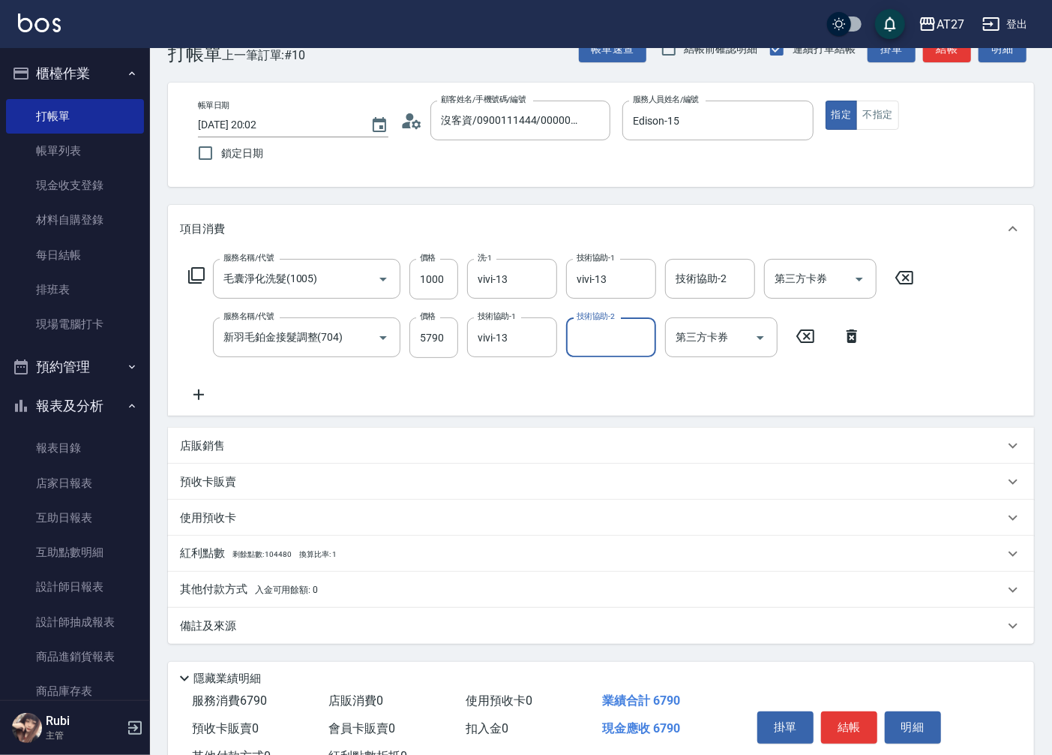
scroll to position [95, 0]
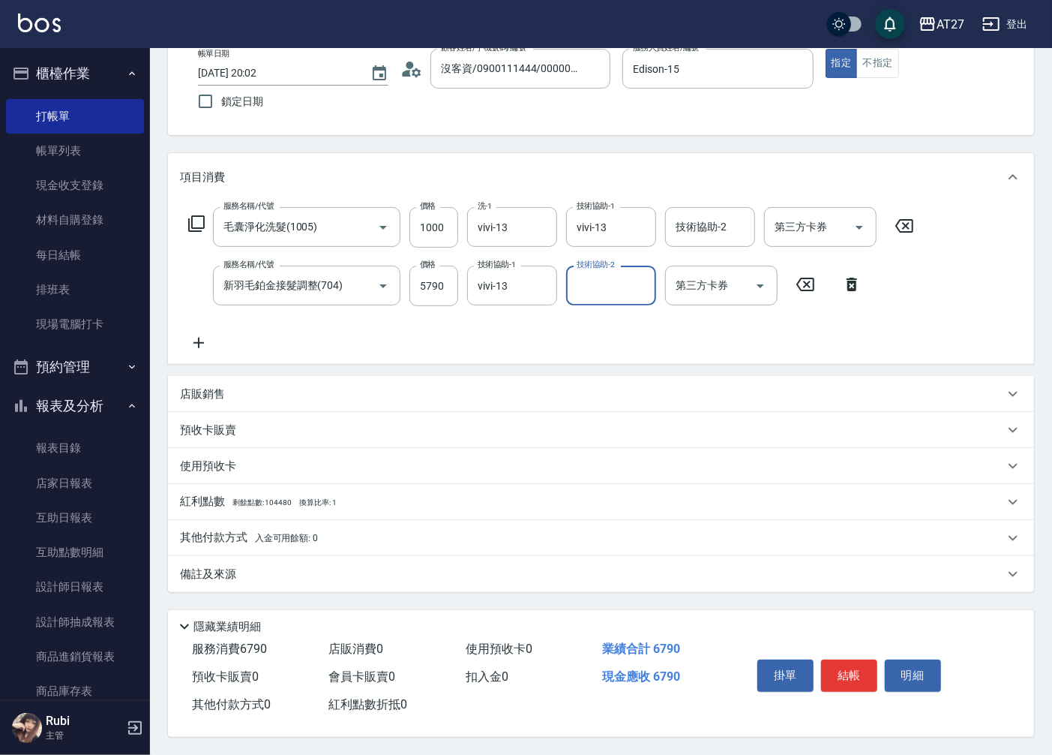
click at [330, 540] on div "其他付款方式 入金可用餘額: 0" at bounding box center [592, 538] width 824 height 17
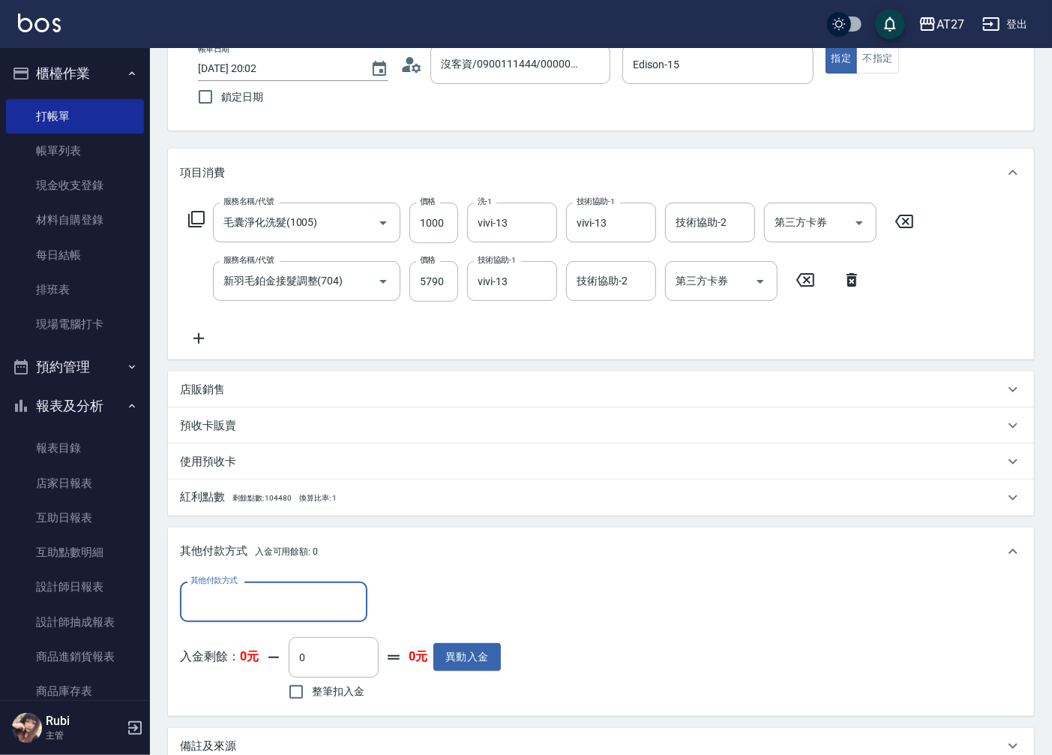
scroll to position [0, 0]
click at [285, 600] on input "其他付款方式" at bounding box center [274, 601] width 174 height 26
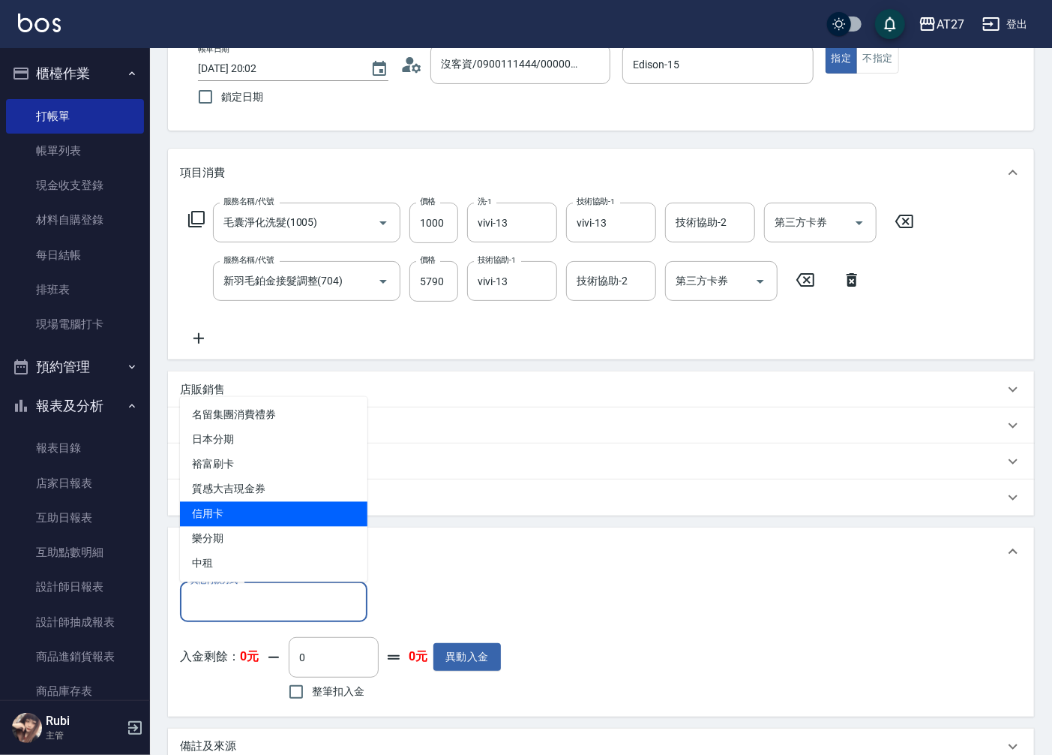
click at [255, 512] on span "信用卡" at bounding box center [274, 514] width 188 height 25
type input "信用卡"
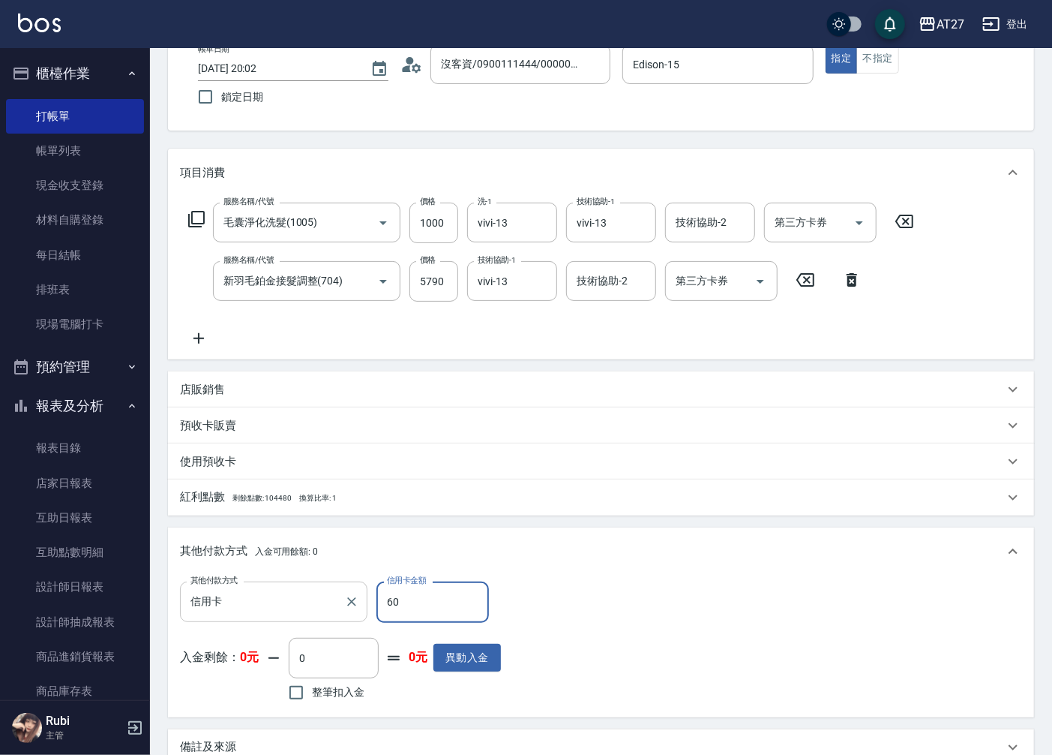
type input "670"
type input "610"
type input "6790"
type input "0"
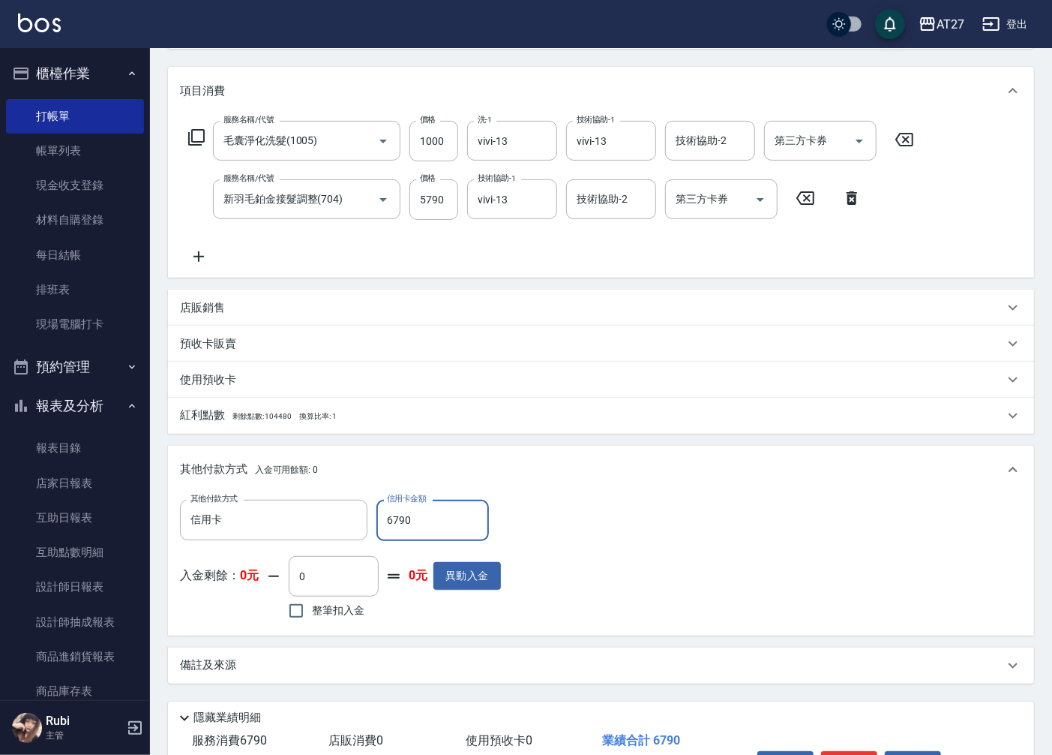
scroll to position [272, 0]
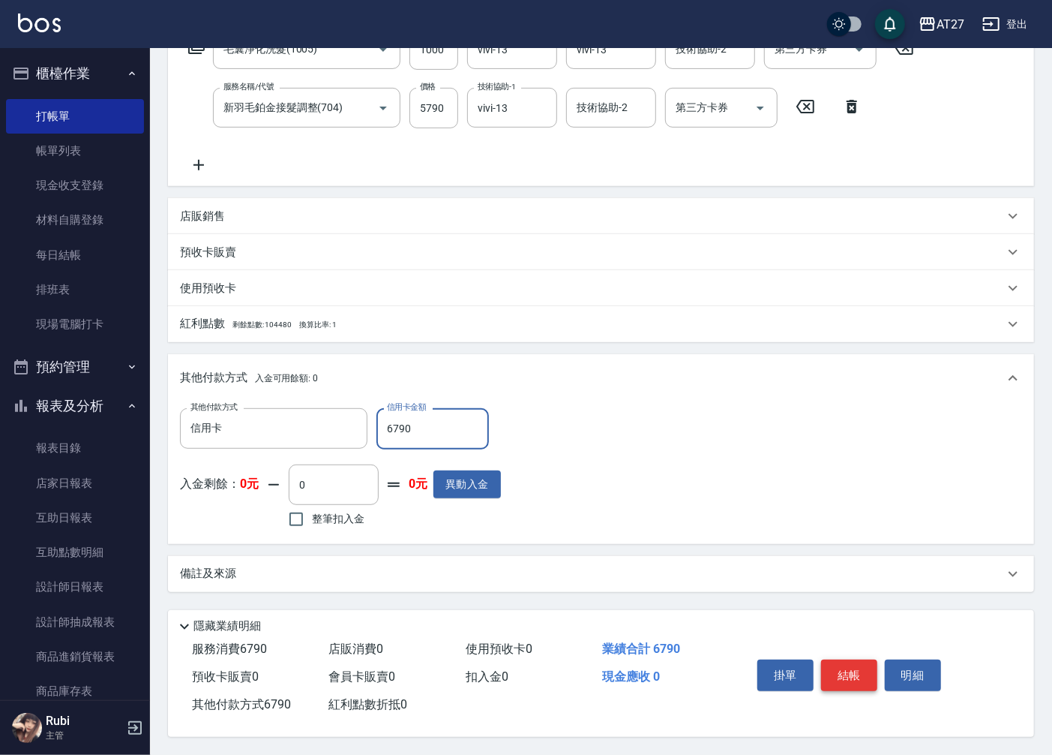
type input "6790"
click at [840, 672] on button "結帳" at bounding box center [849, 675] width 56 height 32
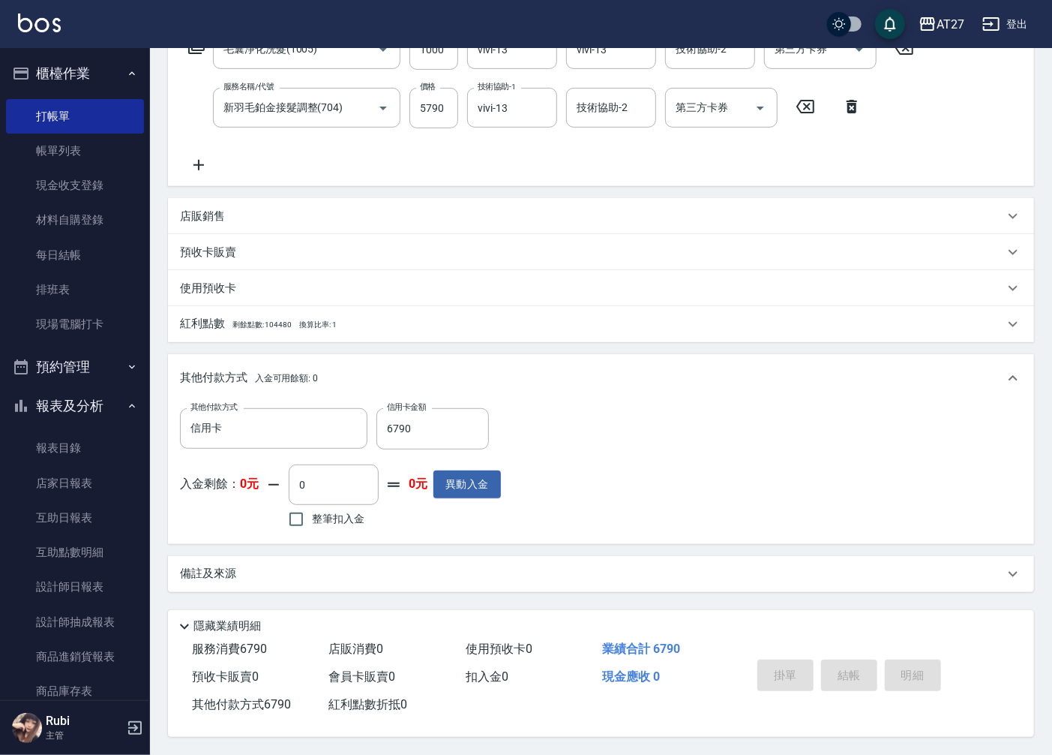
type input "[DATE] 20:06"
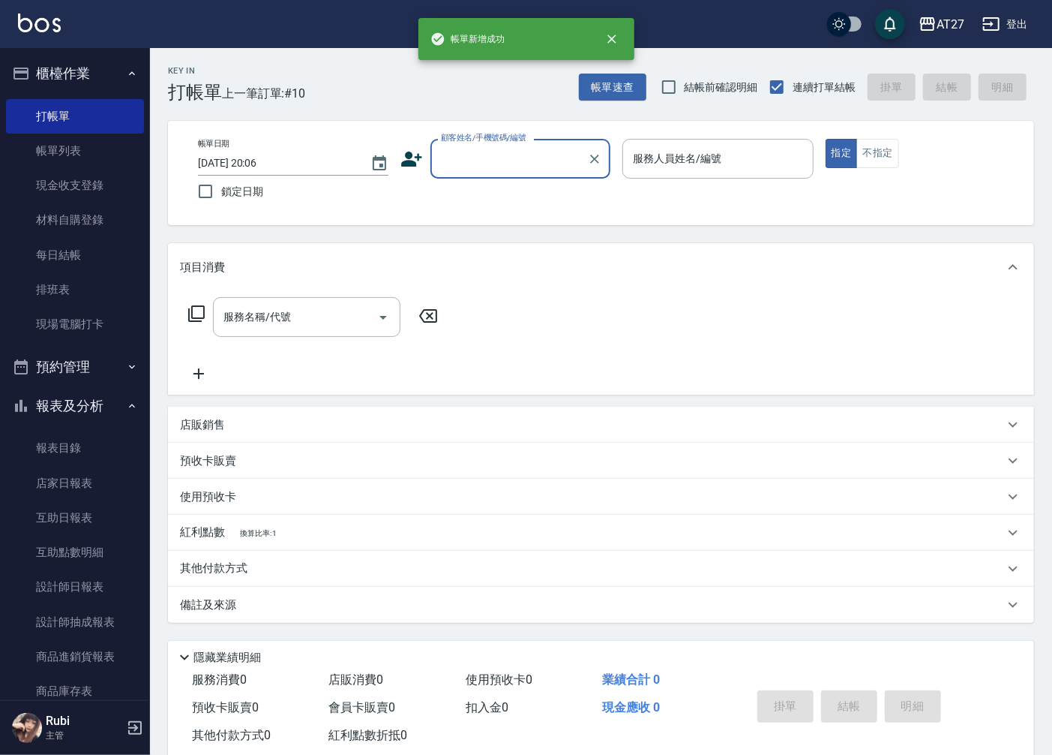
scroll to position [0, 0]
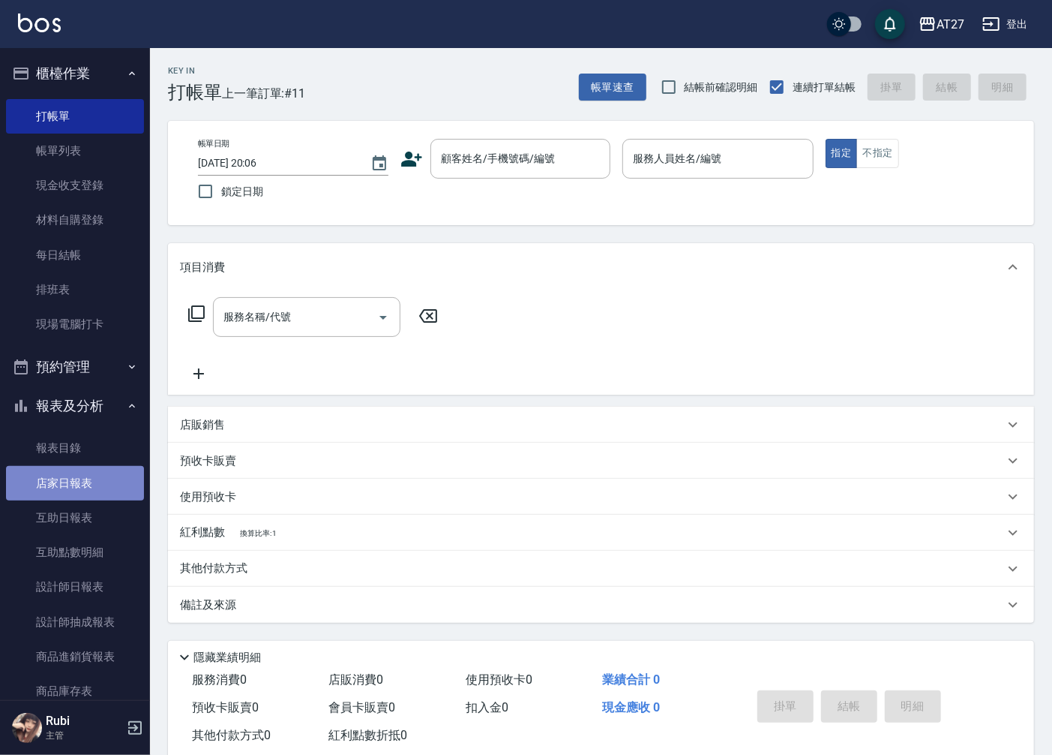
click at [78, 482] on link "店家日報表" at bounding box center [75, 483] width 138 height 35
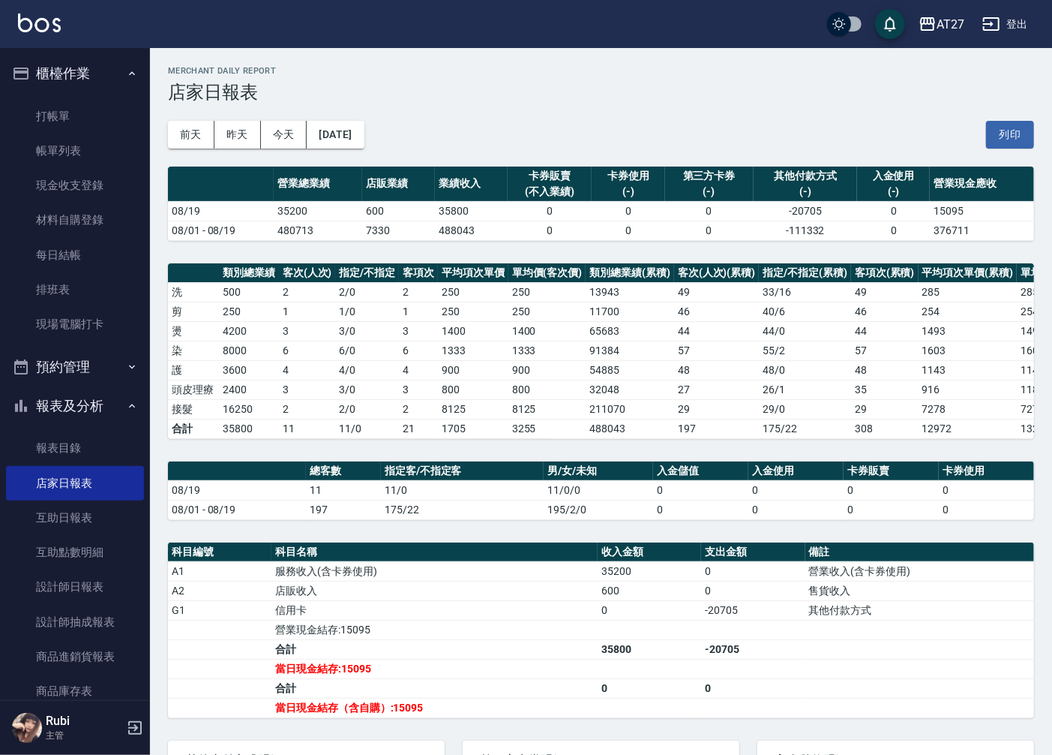
click at [639, 45] on div "AT27 登出" at bounding box center [526, 24] width 1052 height 48
click at [65, 591] on link "設計師日報表" at bounding box center [75, 586] width 138 height 35
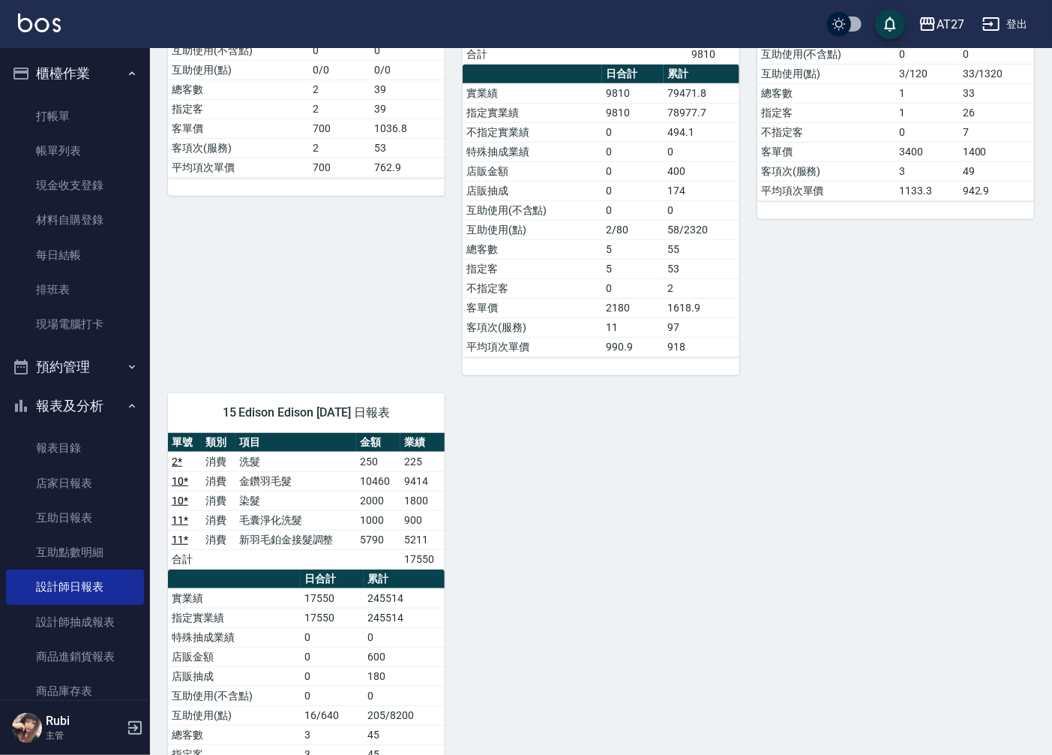
scroll to position [503, 0]
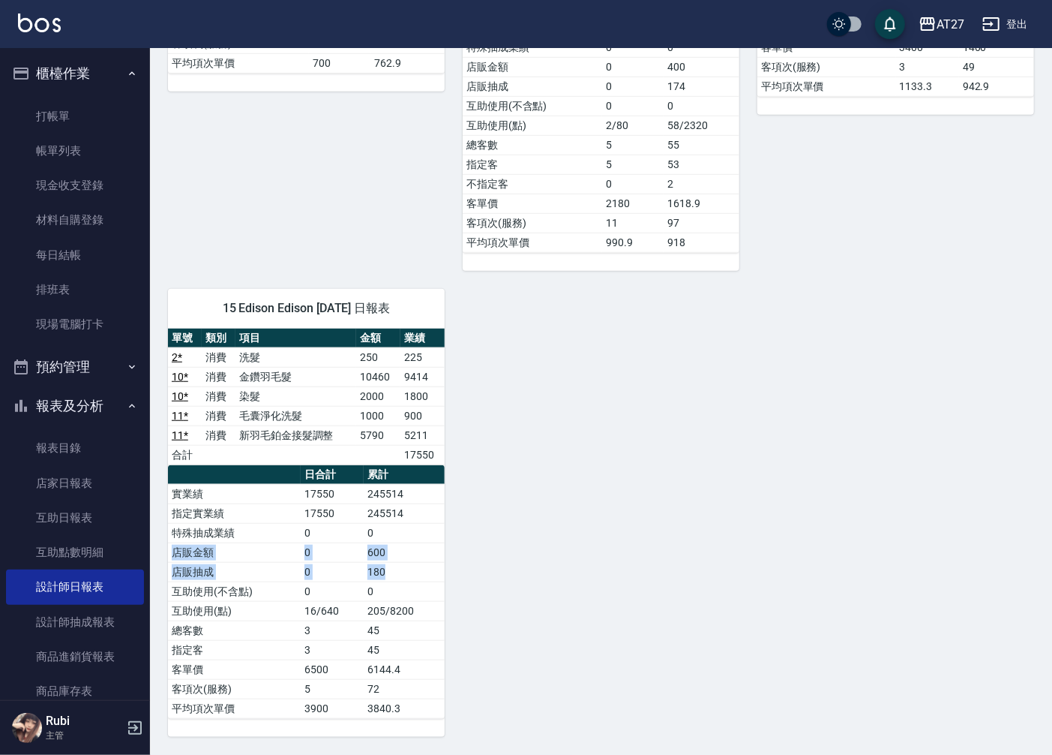
drag, startPoint x: 410, startPoint y: 580, endPoint x: 365, endPoint y: 525, distance: 70.9
click at [365, 525] on tbody "實業績 17550 245514 指定實業績 17550 245514 特殊抽成業績 0 0 店販金額 0 600 店販抽成 0 180 互助使用(不含點) …" at bounding box center [306, 601] width 277 height 234
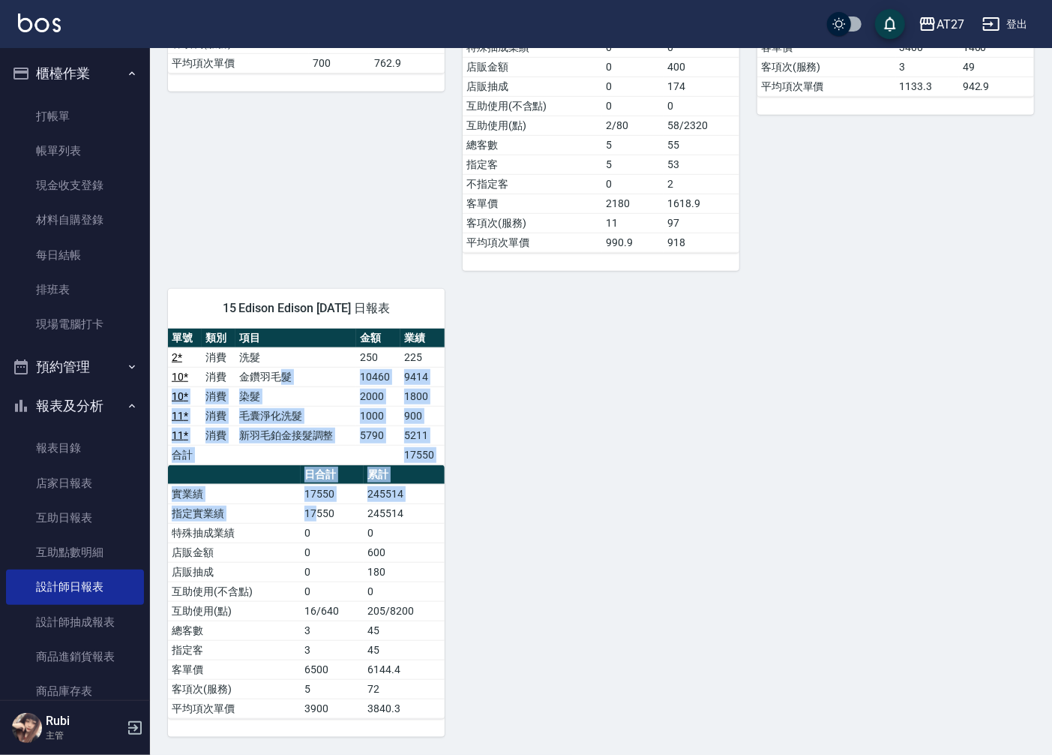
drag, startPoint x: 365, startPoint y: 525, endPoint x: 326, endPoint y: 518, distance: 39.6
click at [326, 518] on div "單號 類別 項目 金額 業績 2 * 消費 洗髮 250 225 10 * 消費 金鑽羽毛髮 10460 9414 10 * 消費 染髮 2000 1800 …" at bounding box center [306, 524] width 277 height 390
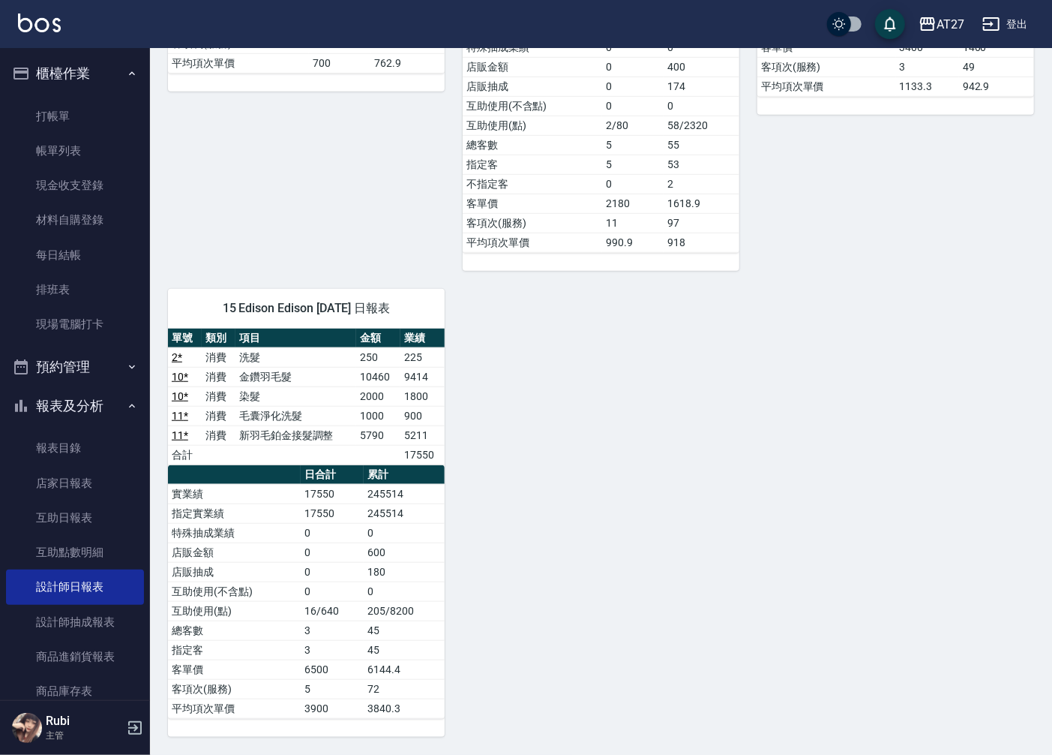
drag, startPoint x: 326, startPoint y: 518, endPoint x: 347, endPoint y: 573, distance: 58.6
click at [347, 573] on td "0" at bounding box center [332, 572] width 63 height 20
drag, startPoint x: 343, startPoint y: 588, endPoint x: 326, endPoint y: 542, distance: 48.6
click at [326, 542] on tbody "實業績 17550 245514 指定實業績 17550 245514 特殊抽成業績 0 0 店販金額 0 600 店販抽成 0 180 互助使用(不含點) …" at bounding box center [306, 601] width 277 height 234
drag, startPoint x: 326, startPoint y: 542, endPoint x: 326, endPoint y: 527, distance: 15.0
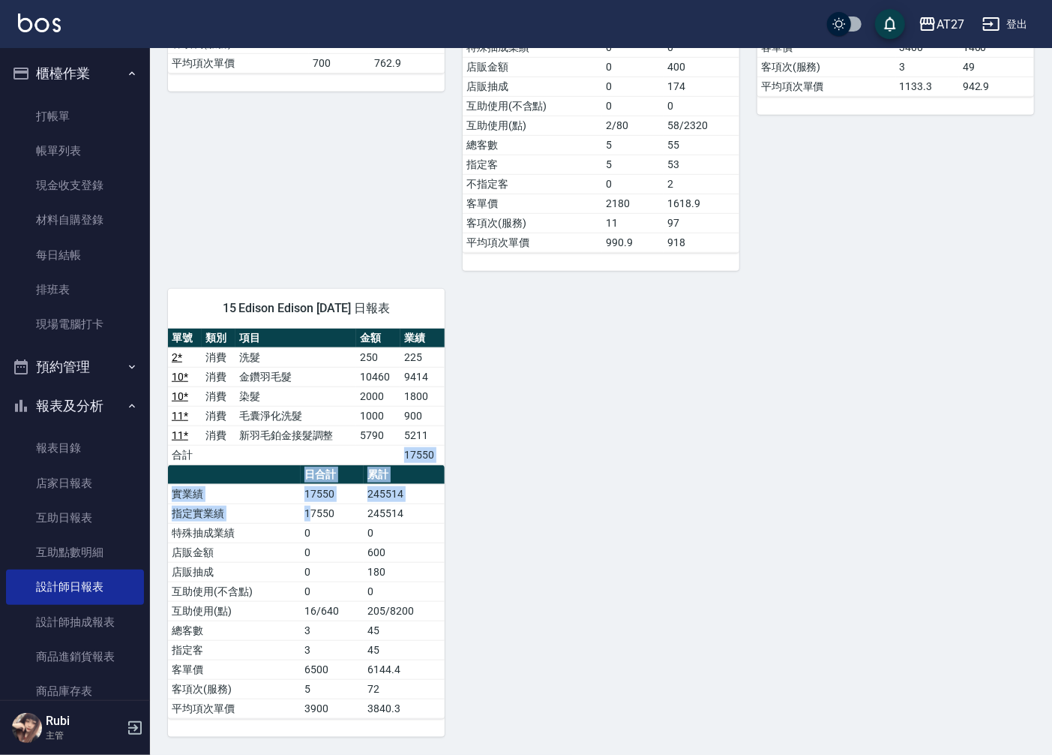
click at [326, 527] on div "單號 類別 項目 金額 業績 2 * 消費 洗髮 250 225 10 * 消費 金鑽羽毛髮 10460 9414 10 * 消費 染髮 2000 1800 …" at bounding box center [306, 524] width 277 height 390
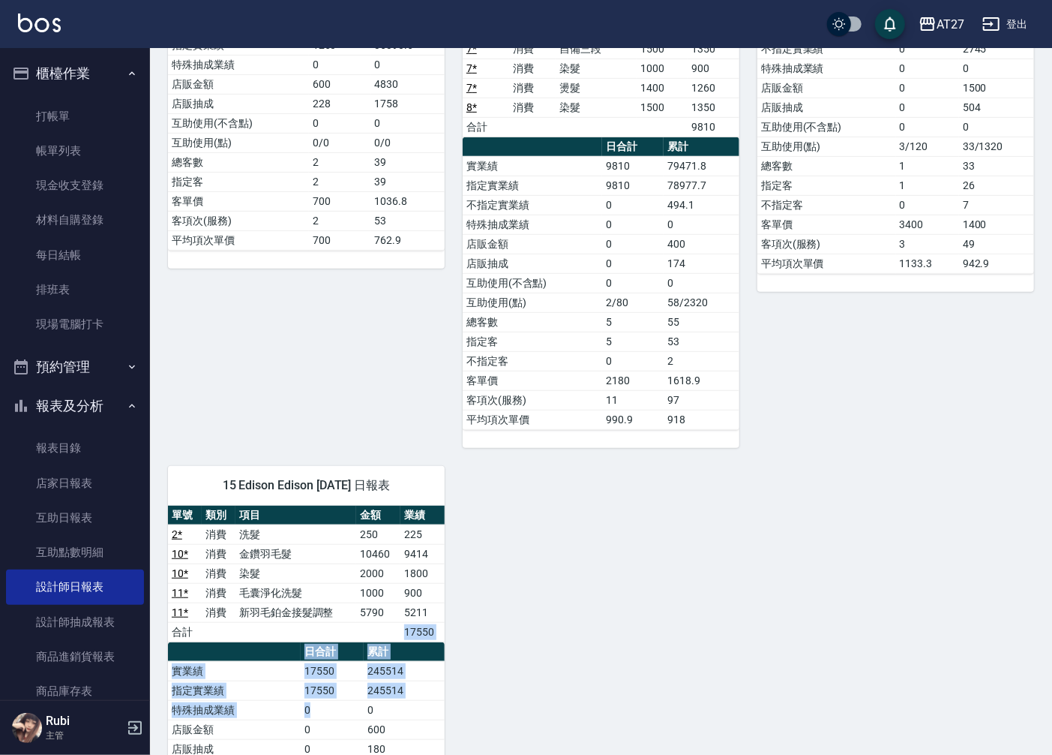
scroll to position [86, 0]
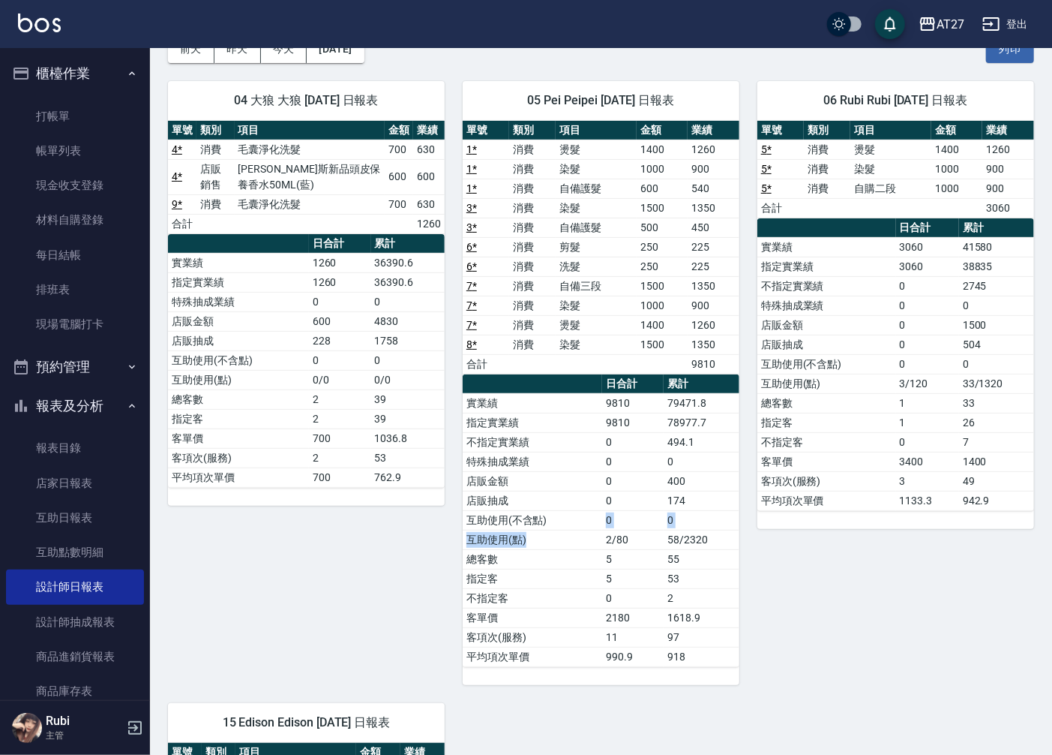
drag, startPoint x: 590, startPoint y: 530, endPoint x: 579, endPoint y: 488, distance: 42.8
click at [579, 488] on tbody "實業績 9810 79471.8 指定實業績 9810 78977.7 不指定實業績 0 494.1 特殊抽成業績 0 0 店販金額 0 400 店販抽成 0…" at bounding box center [601, 529] width 277 height 273
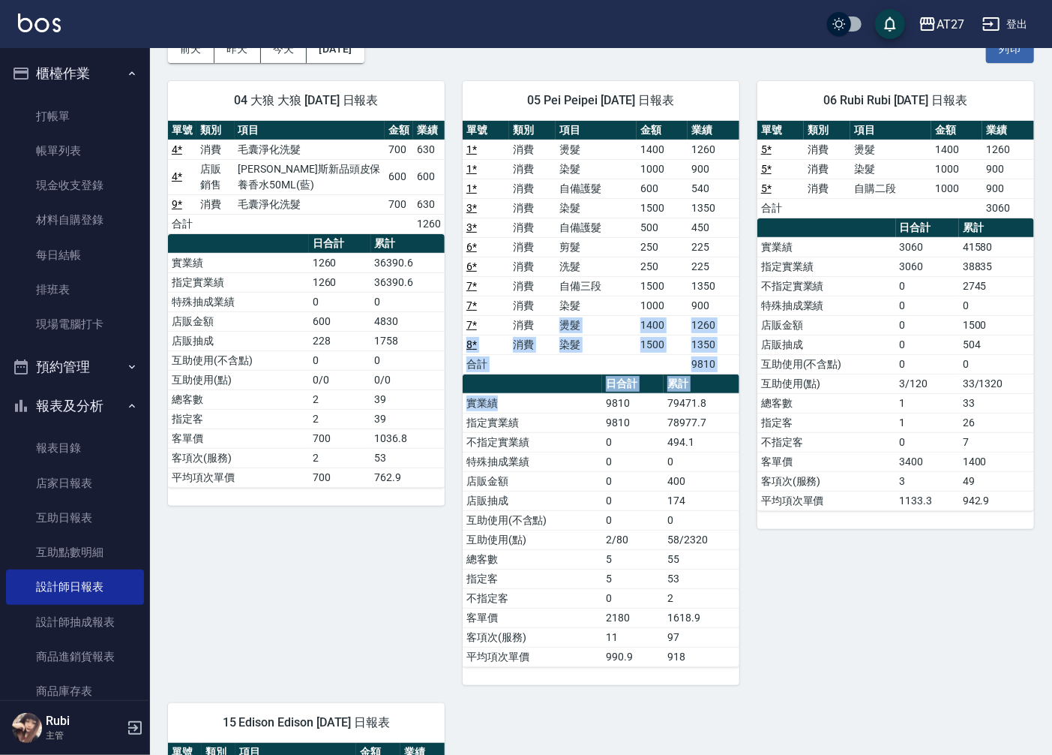
drag, startPoint x: 579, startPoint y: 488, endPoint x: 580, endPoint y: 440, distance: 48.8
click at [580, 440] on div "單號 類別 項目 金額 業績 1 * 消費 燙髮 1400 1260 1 * 消費 染髮 1000 900 1 * 消費 自備護髮 600 540 3 * 消…" at bounding box center [601, 394] width 277 height 546
drag, startPoint x: 580, startPoint y: 440, endPoint x: 631, endPoint y: 519, distance: 94.5
click at [631, 519] on td "0" at bounding box center [633, 520] width 62 height 20
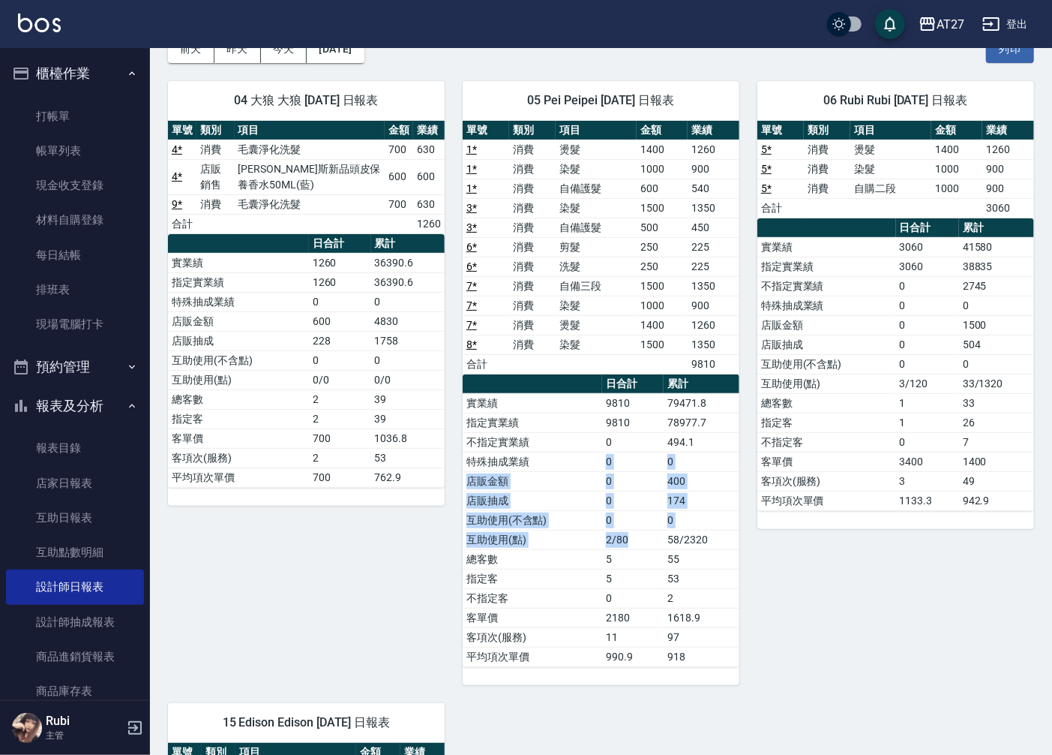
drag, startPoint x: 641, startPoint y: 533, endPoint x: 596, endPoint y: 421, distance: 121.5
click at [596, 421] on tbody "實業績 9810 79471.8 指定實業績 9810 78977.7 不指定實業績 0 494.1 特殊抽成業績 0 0 店販金額 0 400 店販抽成 0…" at bounding box center [601, 529] width 277 height 273
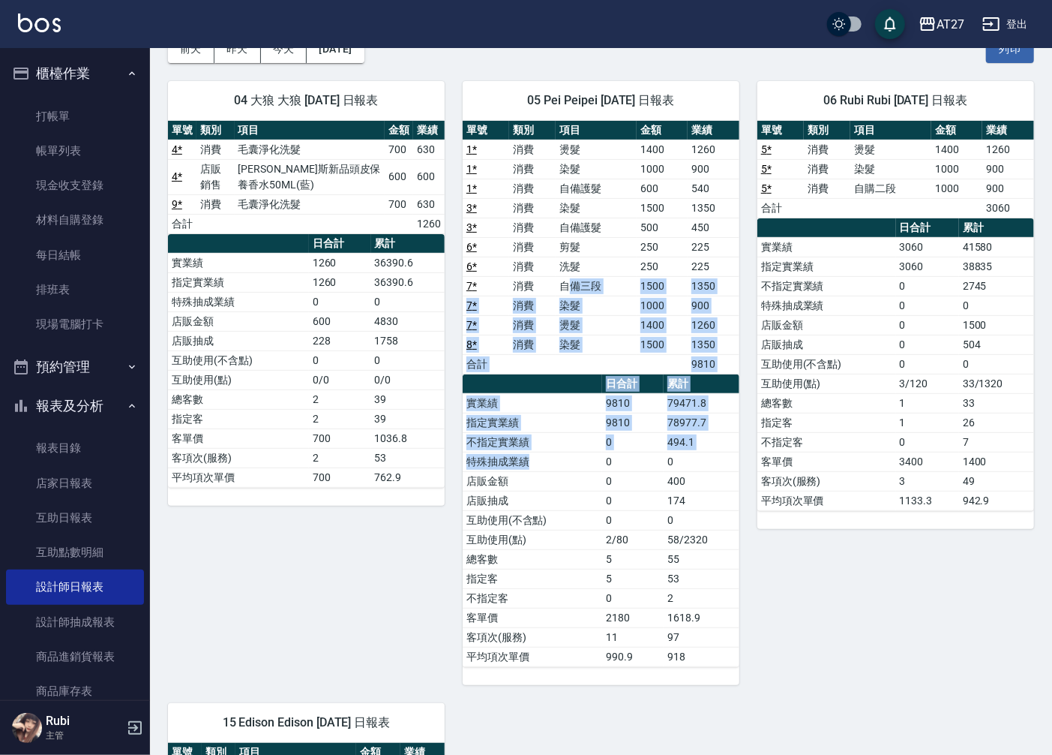
drag, startPoint x: 596, startPoint y: 421, endPoint x: 596, endPoint y: 479, distance: 57.8
click at [596, 479] on div "單號 類別 項目 金額 業績 1 * 消費 燙髮 1400 1260 1 * 消費 染髮 1000 900 1 * 消費 自備護髮 600 540 3 * 消…" at bounding box center [601, 394] width 277 height 546
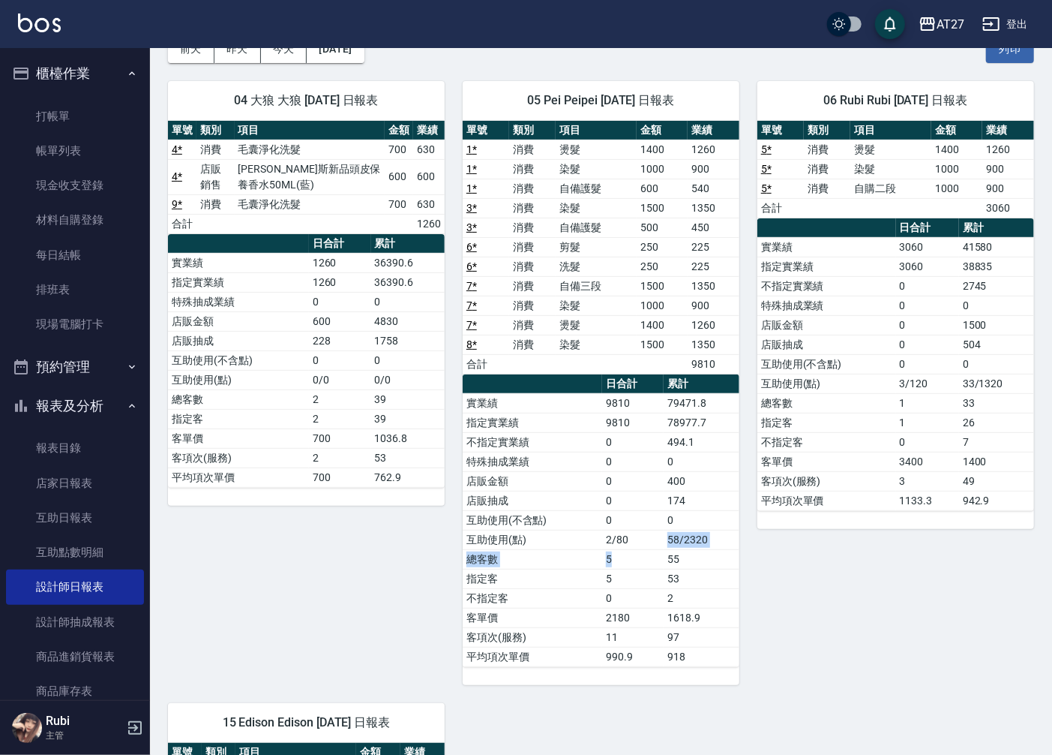
drag, startPoint x: 596, startPoint y: 479, endPoint x: 650, endPoint y: 525, distance: 71.3
click at [650, 525] on tbody "實業績 9810 79471.8 指定實業績 9810 78977.7 不指定實業績 0 494.1 特殊抽成業績 0 0 店販金額 0 400 店販抽成 0…" at bounding box center [601, 529] width 277 height 273
drag, startPoint x: 650, startPoint y: 525, endPoint x: 598, endPoint y: 379, distance: 155.4
click at [598, 379] on table "日合計 累計 實業績 9810 79471.8 指定實業績 9810 78977.7 不指定實業績 0 494.1 特殊抽成業績 0 0 店販金額 0 400…" at bounding box center [601, 520] width 277 height 293
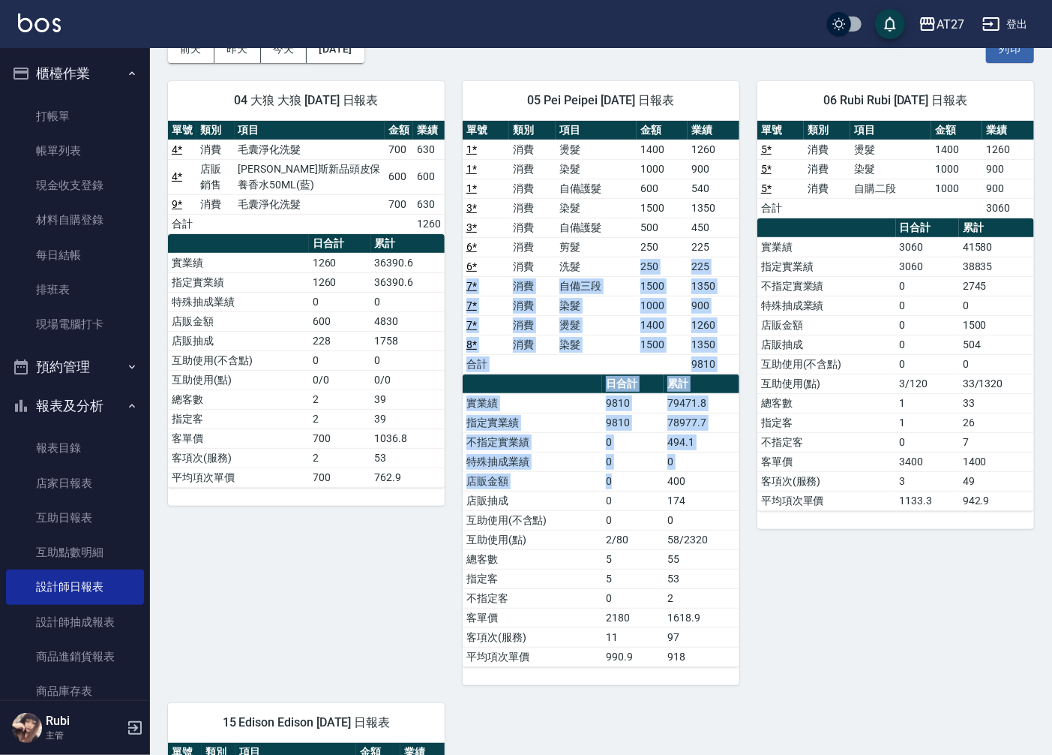
drag, startPoint x: 598, startPoint y: 379, endPoint x: 638, endPoint y: 493, distance: 120.7
click at [638, 493] on div "單號 類別 項目 金額 業績 1 * 消費 燙髮 1400 1260 1 * 消費 染髮 1000 900 1 * 消費 自備護髮 600 540 3 * 消…" at bounding box center [601, 394] width 277 height 546
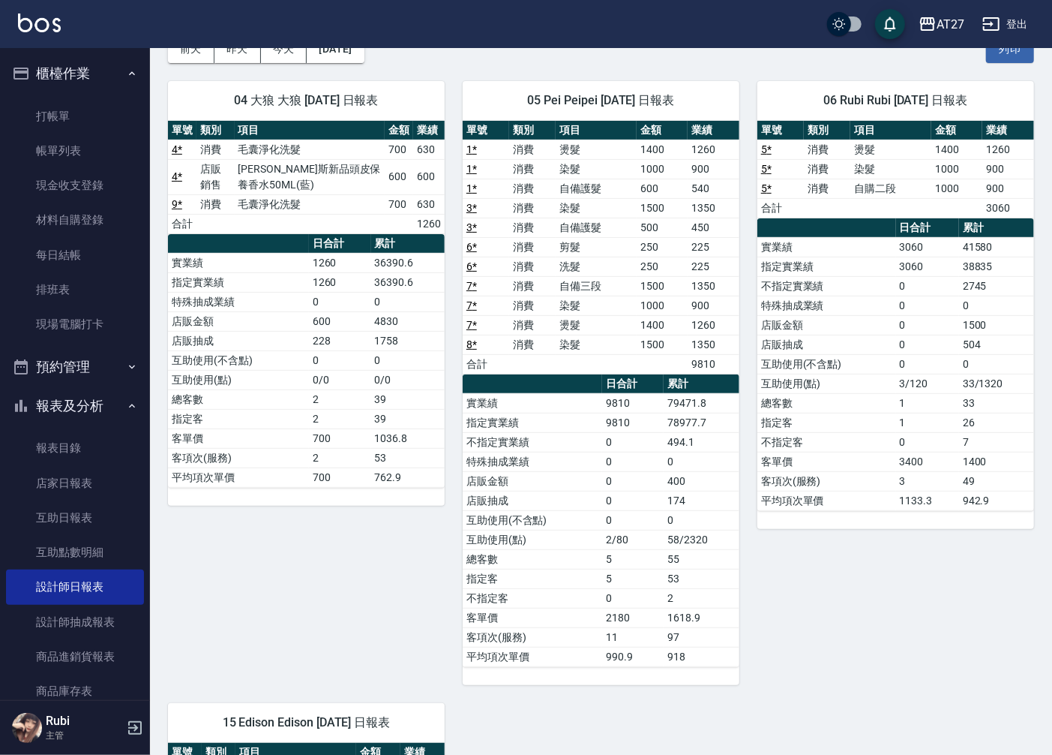
drag, startPoint x: 638, startPoint y: 493, endPoint x: 649, endPoint y: 525, distance: 34.2
click at [649, 525] on tbody "實業績 9810 79471.8 指定實業績 9810 78977.7 不指定實業績 0 494.1 特殊抽成業績 0 0 店販金額 0 400 店販抽成 0…" at bounding box center [601, 529] width 277 height 273
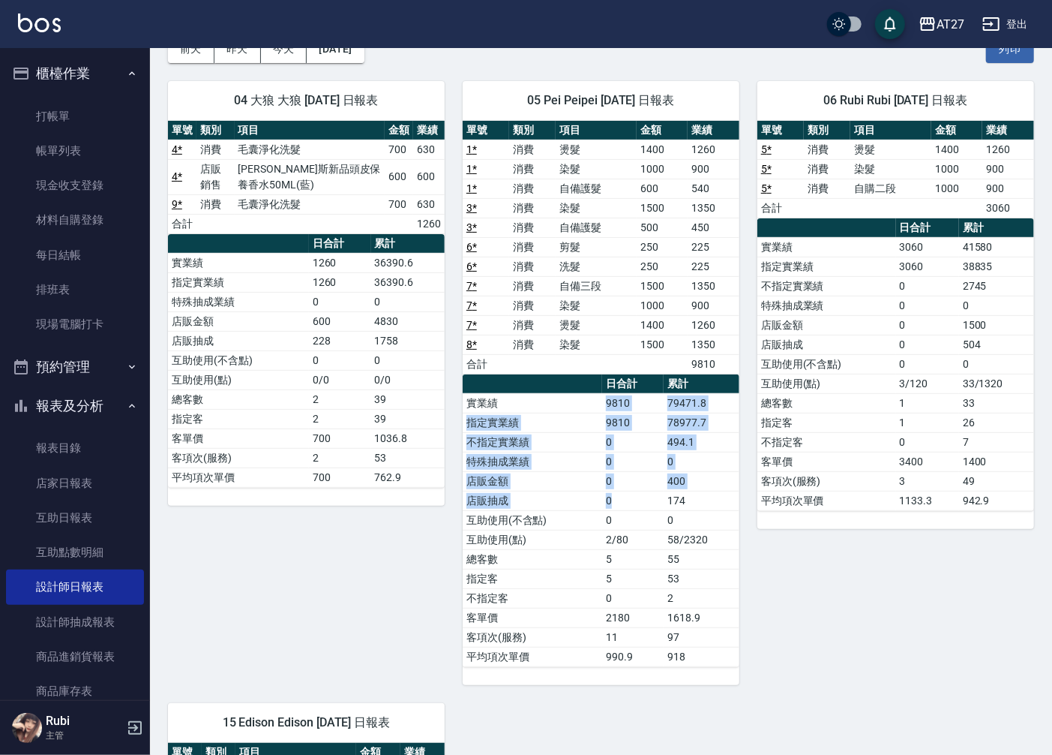
drag, startPoint x: 649, startPoint y: 525, endPoint x: 561, endPoint y: 377, distance: 171.9
click at [561, 377] on table "日合計 累計 實業績 9810 79471.8 指定實業績 9810 78977.7 不指定實業績 0 494.1 特殊抽成業績 0 0 店販金額 0 400…" at bounding box center [601, 520] width 277 height 293
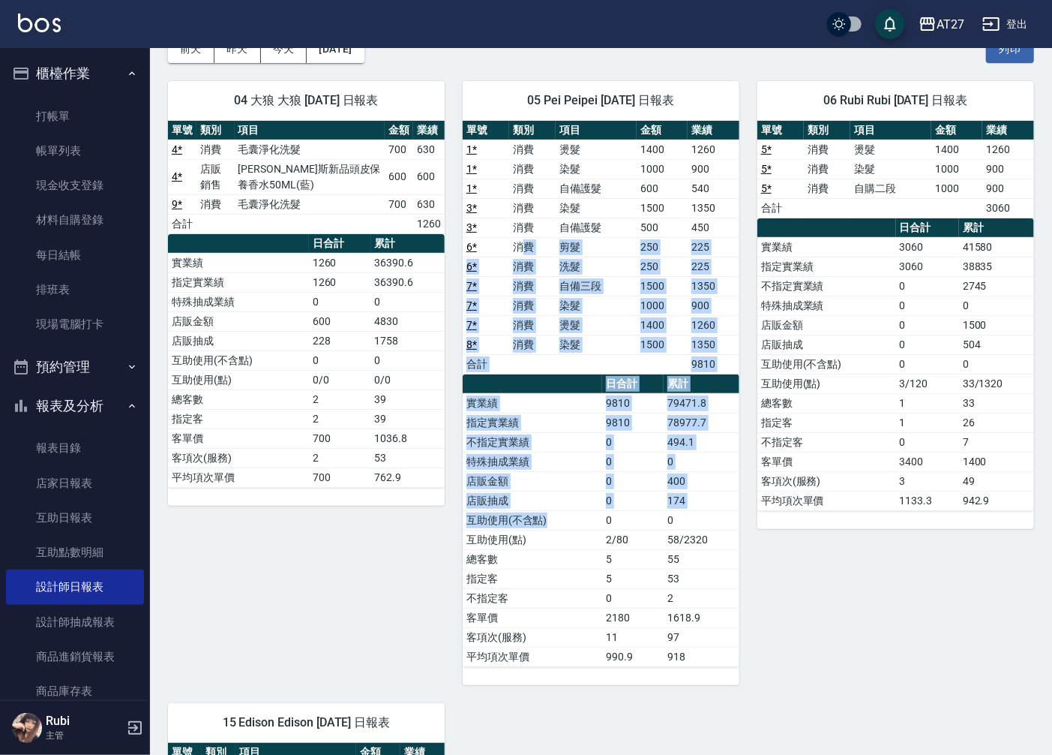
drag, startPoint x: 561, startPoint y: 377, endPoint x: 582, endPoint y: 530, distance: 154.5
click at [582, 530] on div "單號 類別 項目 金額 業績 1 * 消費 燙髮 1400 1260 1 * 消費 染髮 1000 900 1 * 消費 自備護髮 600 540 3 * 消…" at bounding box center [601, 394] width 277 height 546
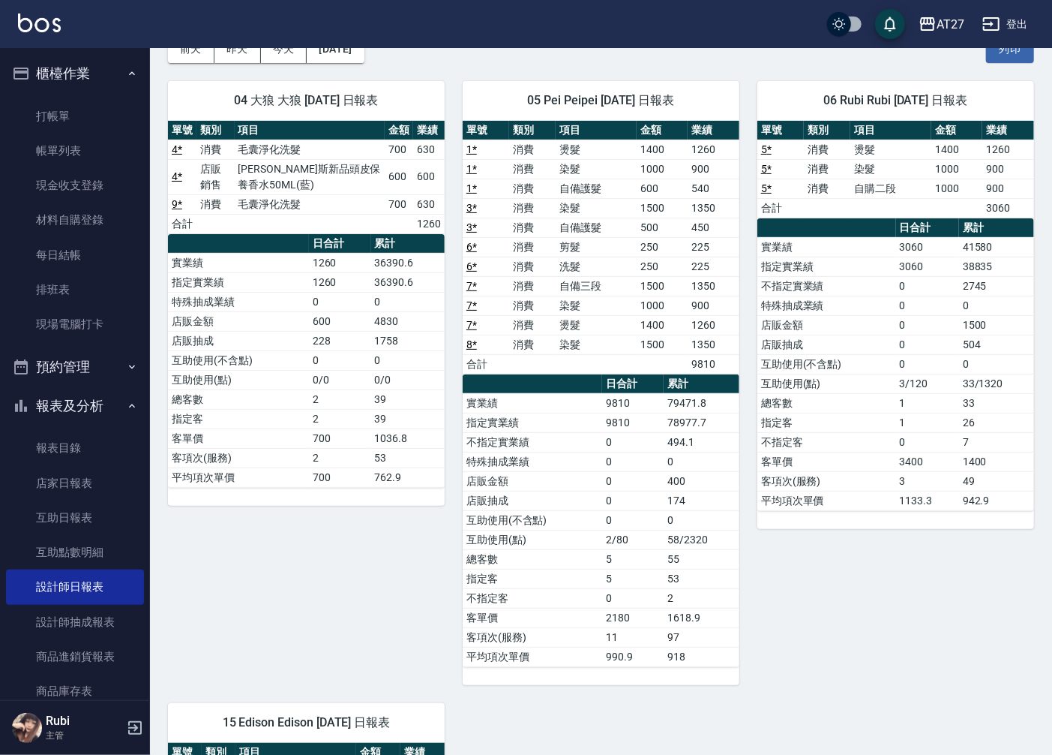
drag, startPoint x: 582, startPoint y: 530, endPoint x: 589, endPoint y: 581, distance: 51.5
click at [589, 581] on tbody "實業績 9810 79471.8 指定實業績 9810 78977.7 不指定實業績 0 494.1 特殊抽成業績 0 0 店販金額 0 400 店販抽成 0…" at bounding box center [601, 529] width 277 height 273
drag, startPoint x: 589, startPoint y: 581, endPoint x: 554, endPoint y: 428, distance: 157.0
click at [554, 428] on tbody "實業績 9810 79471.8 指定實業績 9810 78977.7 不指定實業績 0 494.1 特殊抽成業績 0 0 店販金額 0 400 店販抽成 0…" at bounding box center [601, 529] width 277 height 273
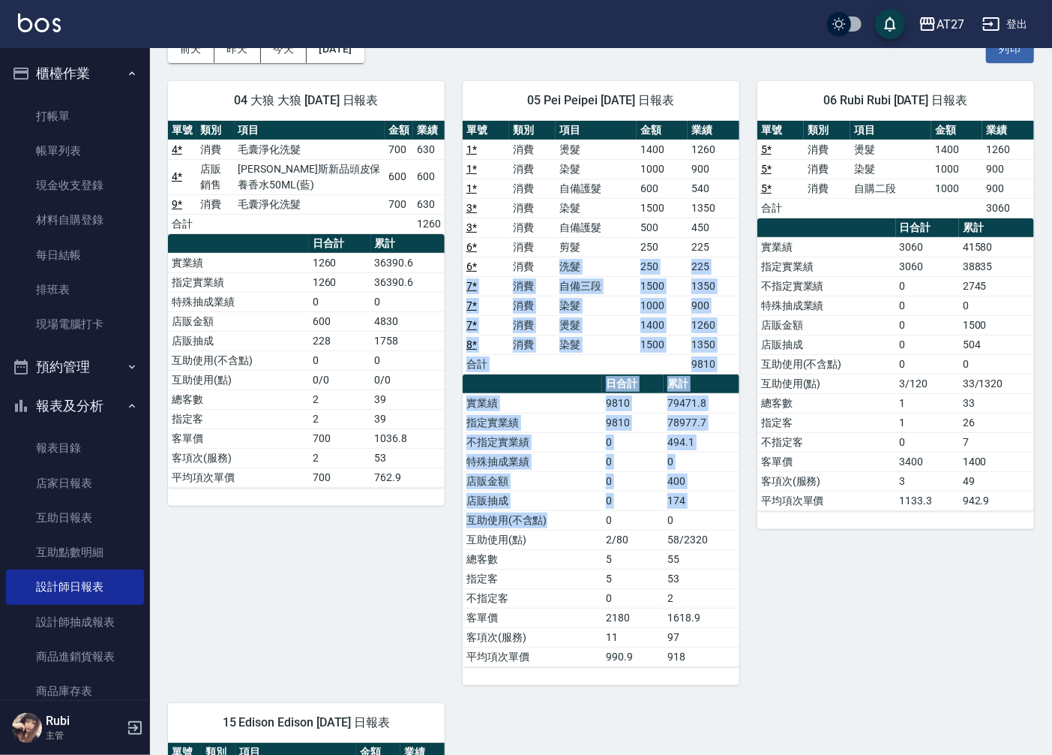
drag, startPoint x: 554, startPoint y: 428, endPoint x: 582, endPoint y: 520, distance: 95.9
click at [582, 520] on div "單號 類別 項目 金額 業績 1 * 消費 燙髮 1400 1260 1 * 消費 染髮 1000 900 1 * 消費 自備護髮 600 540 3 * 消…" at bounding box center [601, 394] width 277 height 546
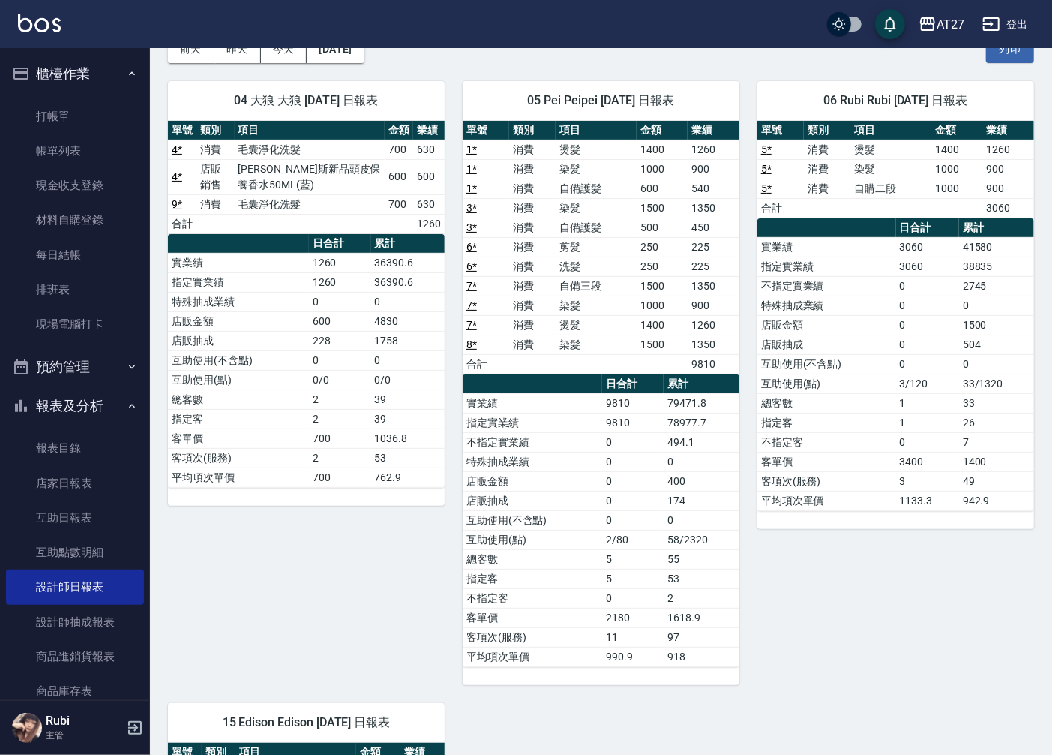
drag, startPoint x: 582, startPoint y: 520, endPoint x: 576, endPoint y: 552, distance: 32.8
click at [576, 552] on tbody "實業績 9810 79471.8 指定實業績 9810 78977.7 不指定實業績 0 494.1 特殊抽成業績 0 0 店販金額 0 400 店販抽成 0…" at bounding box center [601, 529] width 277 height 273
drag, startPoint x: 576, startPoint y: 552, endPoint x: 565, endPoint y: 415, distance: 137.7
click at [565, 415] on tbody "實業績 9810 79471.8 指定實業績 9810 78977.7 不指定實業績 0 494.1 特殊抽成業績 0 0 店販金額 0 400 店販抽成 0…" at bounding box center [601, 529] width 277 height 273
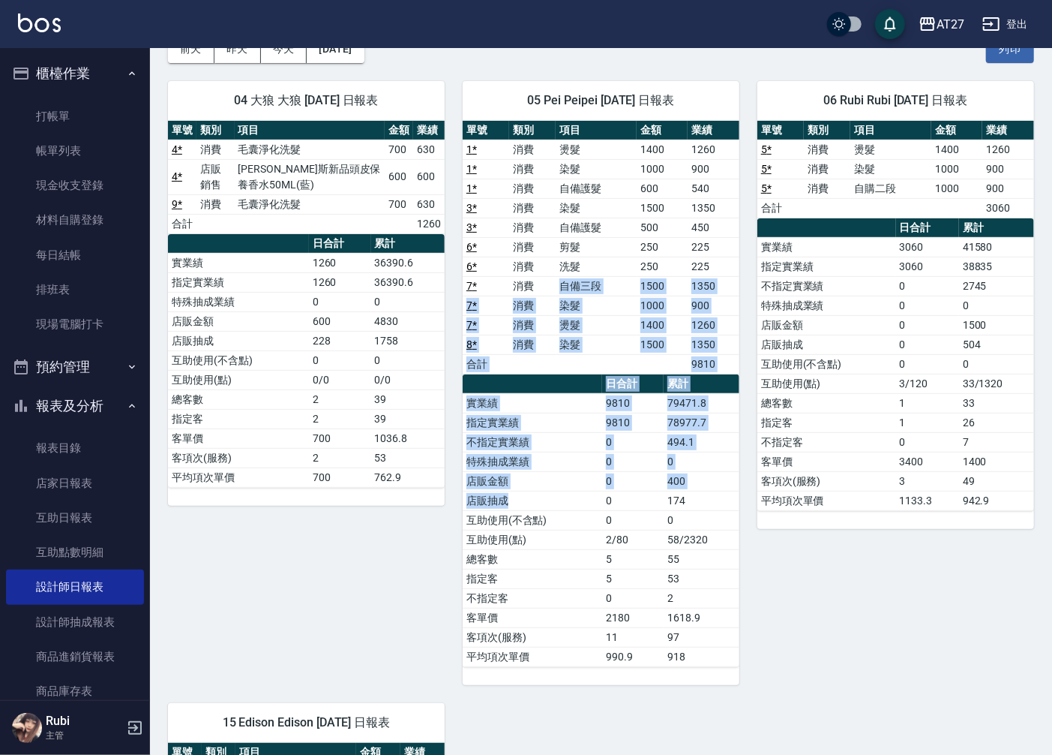
drag, startPoint x: 565, startPoint y: 415, endPoint x: 582, endPoint y: 503, distance: 90.2
click at [582, 503] on div "單號 類別 項目 金額 業績 1 * 消費 燙髮 1400 1260 1 * 消費 染髮 1000 900 1 * 消費 自備護髮 600 540 3 * 消…" at bounding box center [601, 394] width 277 height 546
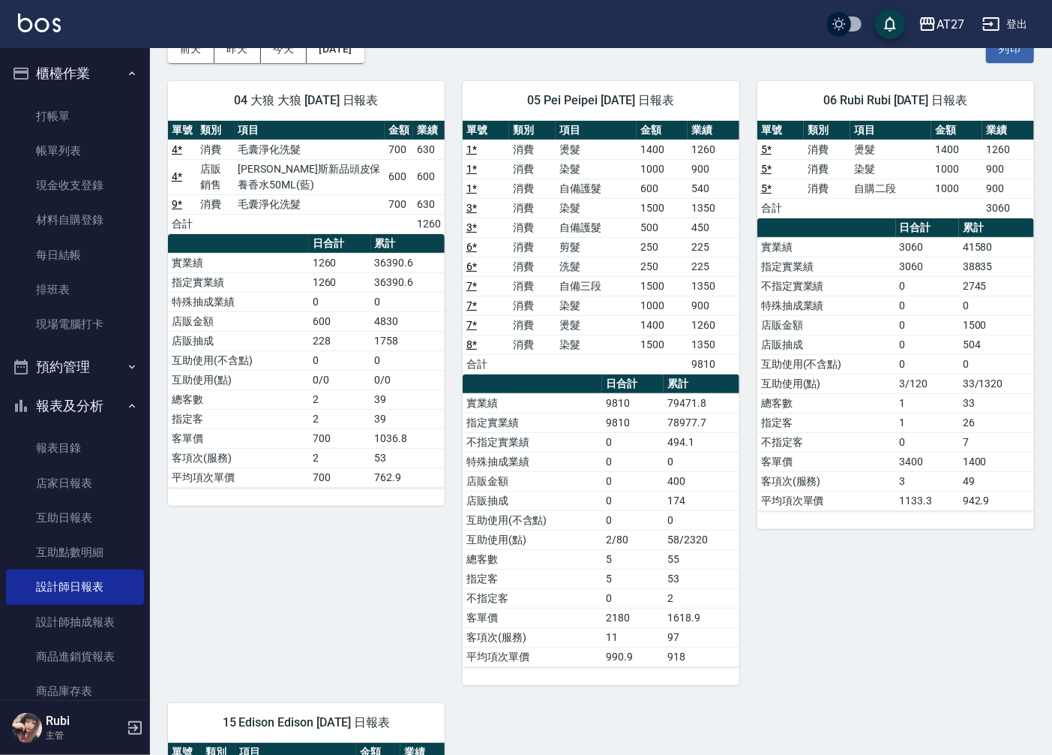
drag, startPoint x: 582, startPoint y: 503, endPoint x: 605, endPoint y: 555, distance: 56.7
click at [608, 563] on td "5" at bounding box center [633, 559] width 62 height 20
drag, startPoint x: 591, startPoint y: 506, endPoint x: 565, endPoint y: 409, distance: 101.0
click at [565, 409] on tbody "實業績 9810 79471.8 指定實業績 9810 78977.7 不指定實業績 0 494.1 特殊抽成業績 0 0 店販金額 0 400 店販抽成 0…" at bounding box center [601, 529] width 277 height 273
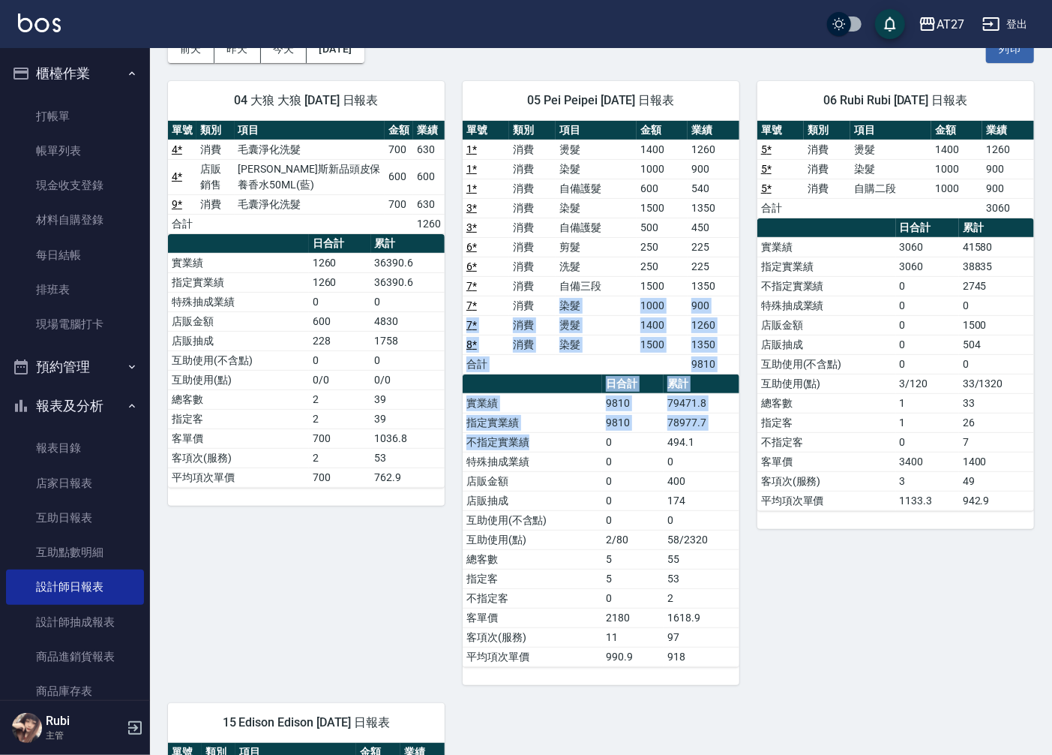
drag, startPoint x: 565, startPoint y: 409, endPoint x: 565, endPoint y: 470, distance: 61.5
click at [565, 470] on div "單號 類別 項目 金額 業績 1 * 消費 燙髮 1400 1260 1 * 消費 染髮 1000 900 1 * 消費 自備護髮 600 540 3 * 消…" at bounding box center [601, 394] width 277 height 546
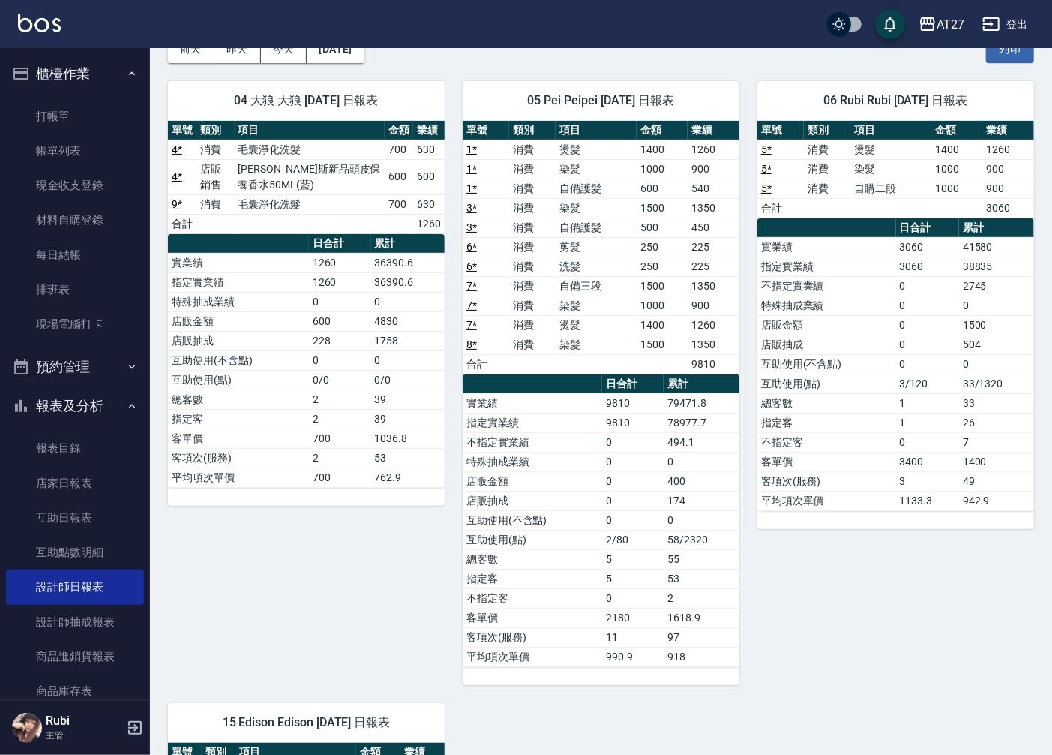
drag, startPoint x: 565, startPoint y: 470, endPoint x: 568, endPoint y: 483, distance: 13.1
click at [568, 483] on tbody "實業績 9810 79471.8 指定實業績 9810 78977.7 不指定實業績 0 494.1 特殊抽成業績 0 0 店販金額 0 400 店販抽成 0…" at bounding box center [601, 529] width 277 height 273
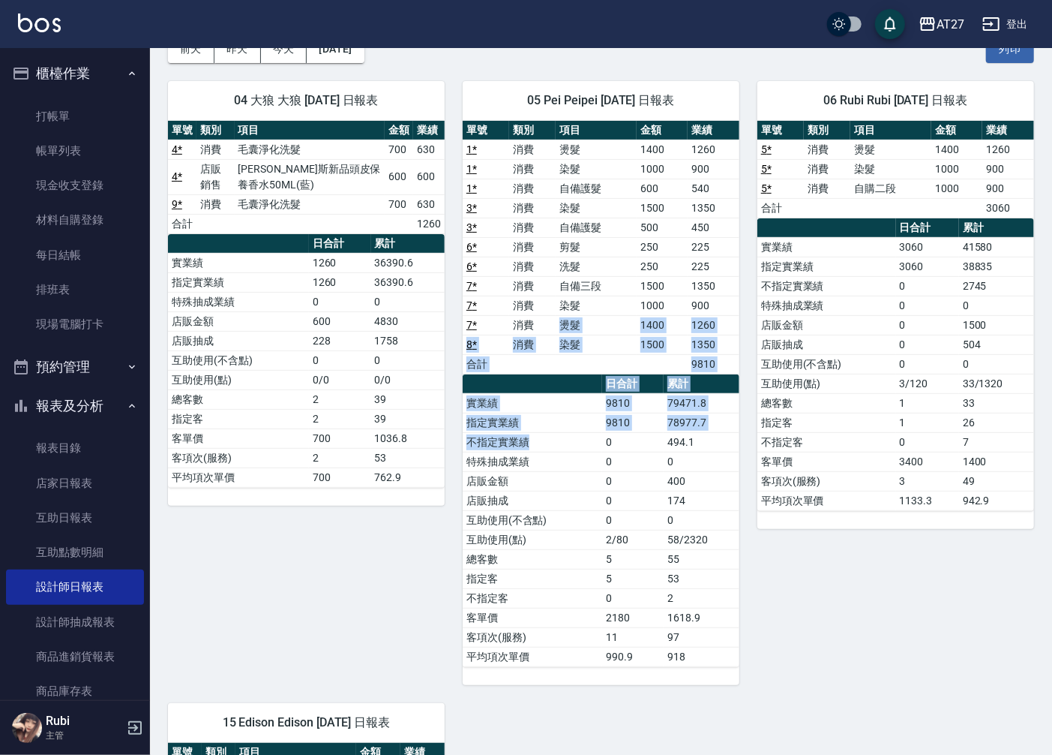
drag, startPoint x: 568, startPoint y: 483, endPoint x: 564, endPoint y: 461, distance: 22.1
click at [564, 461] on div "單號 類別 項目 金額 業績 1 * 消費 燙髮 1400 1260 1 * 消費 染髮 1000 900 1 * 消費 自備護髮 600 540 3 * 消…" at bounding box center [601, 394] width 277 height 546
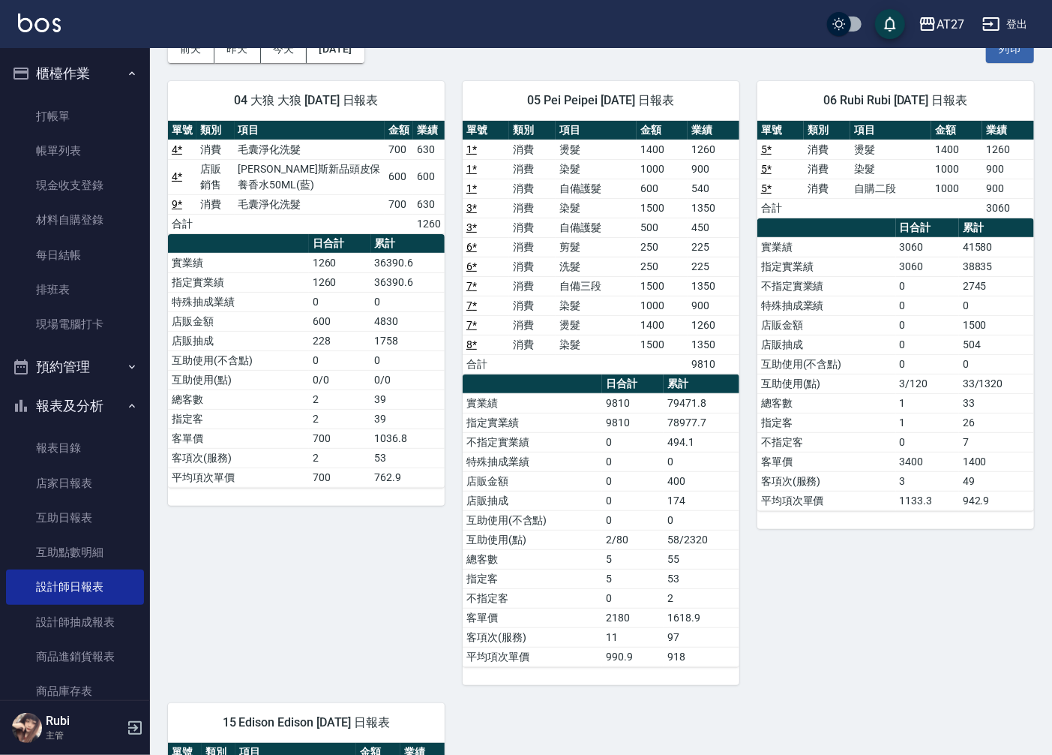
drag, startPoint x: 564, startPoint y: 461, endPoint x: 557, endPoint y: 489, distance: 28.6
click at [557, 489] on td "店販金額" at bounding box center [533, 481] width 140 height 20
drag, startPoint x: 557, startPoint y: 489, endPoint x: 527, endPoint y: 360, distance: 132.6
click at [527, 360] on div "單號 類別 項目 金額 業績 1 * 消費 燙髮 1400 1260 1 * 消費 染髮 1000 900 1 * 消費 自備護髮 600 540 3 * 消…" at bounding box center [601, 394] width 277 height 546
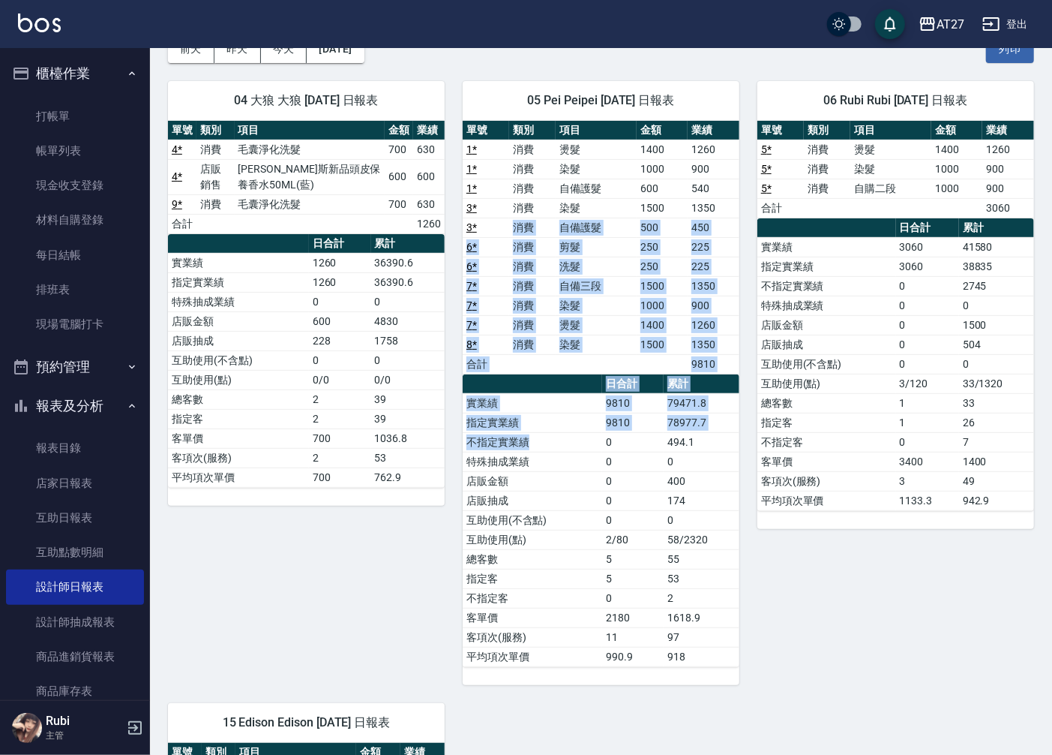
drag, startPoint x: 527, startPoint y: 360, endPoint x: 572, endPoint y: 461, distance: 110.4
click at [572, 461] on div "單號 類別 項目 金額 業績 1 * 消費 燙髮 1400 1260 1 * 消費 染髮 1000 900 1 * 消費 自備護髮 600 540 3 * 消…" at bounding box center [601, 394] width 277 height 546
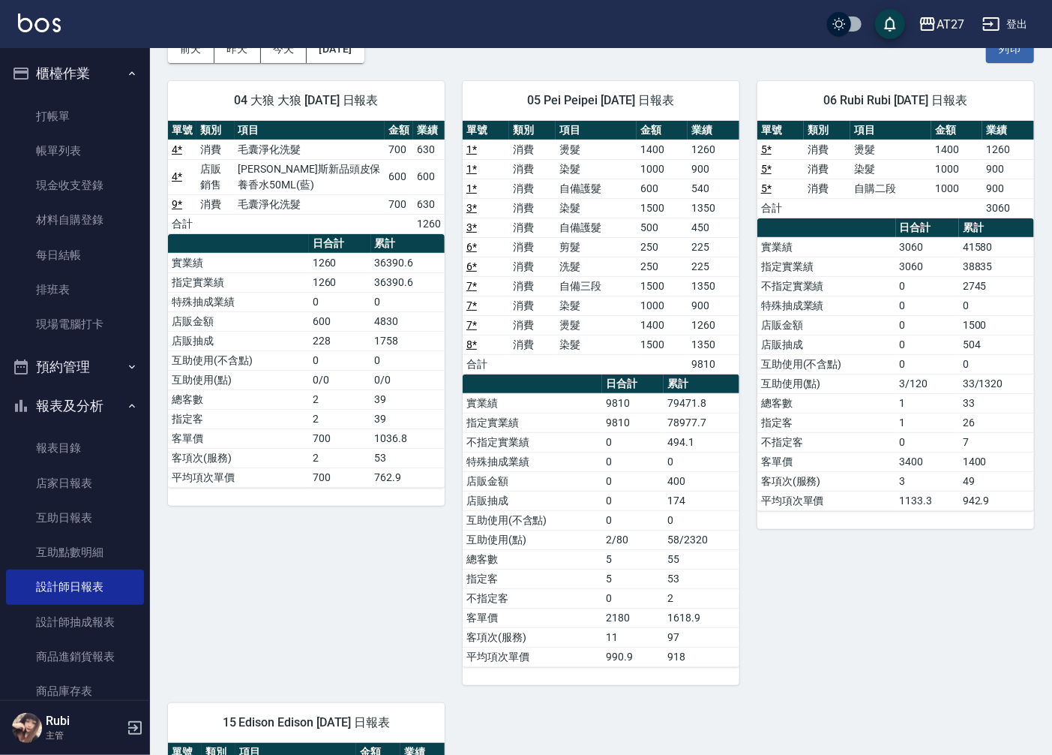
drag
click at [570, 491] on td "店販抽成" at bounding box center [533, 501] width 140 height 20
